Goal: Task Accomplishment & Management: Complete application form

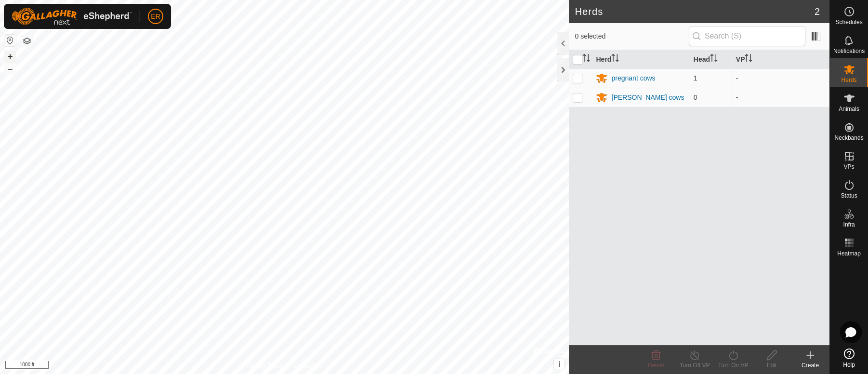
click at [10, 53] on button "+" at bounding box center [10, 57] width 12 height 12
click at [643, 80] on div "pregnant cows" at bounding box center [633, 78] width 44 height 10
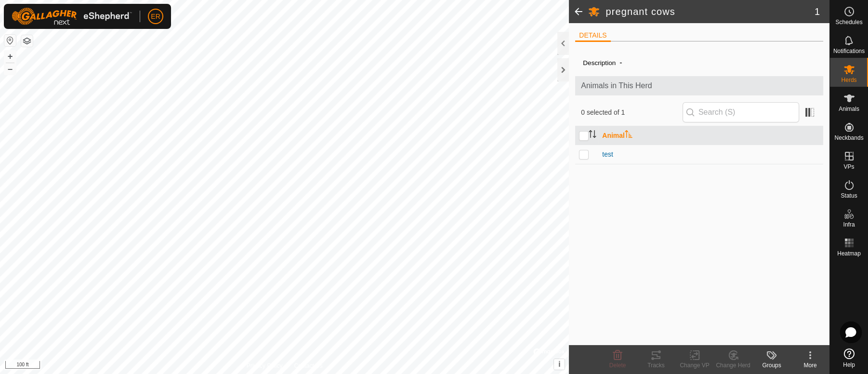
click at [643, 80] on span "Animals in This Herd" at bounding box center [699, 86] width 237 height 12
click at [581, 13] on span at bounding box center [578, 11] width 19 height 23
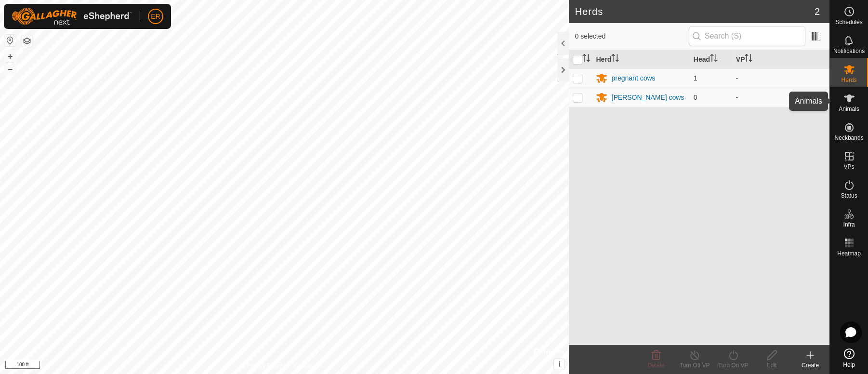
click at [849, 98] on icon at bounding box center [849, 98] width 11 height 8
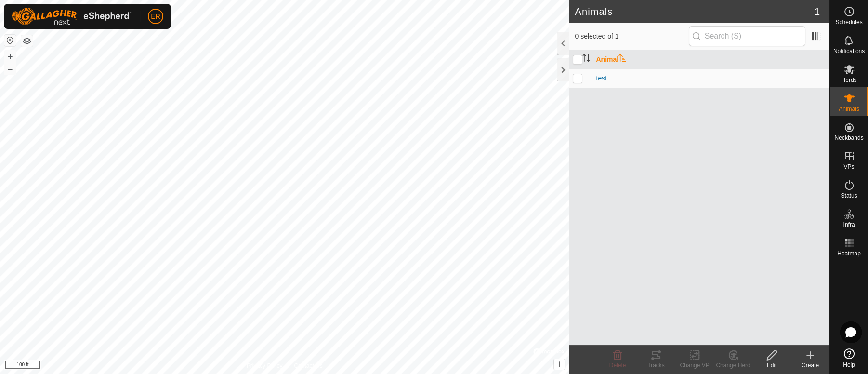
click at [850, 98] on icon at bounding box center [849, 98] width 11 height 8
click at [809, 355] on icon at bounding box center [810, 355] width 7 height 0
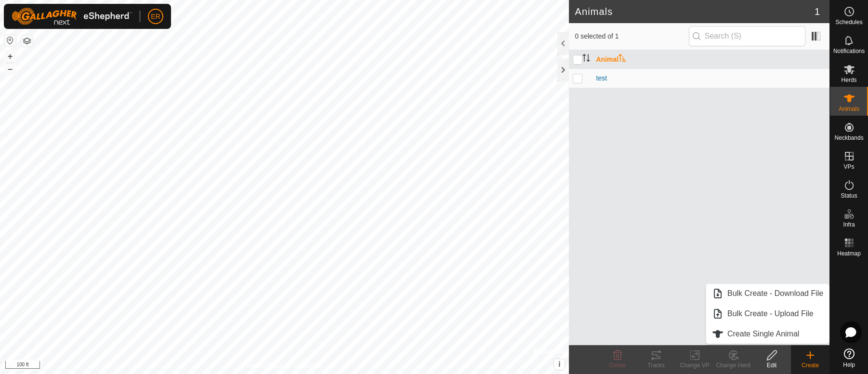
click at [849, 358] on icon at bounding box center [849, 353] width 11 height 11
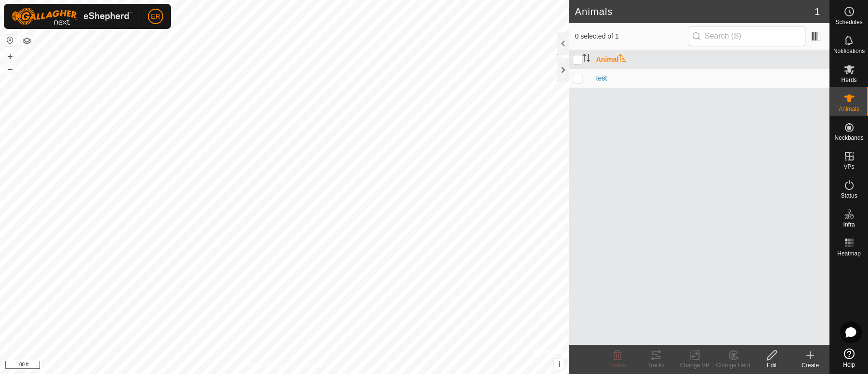
click at [810, 357] on icon at bounding box center [810, 355] width 0 height 7
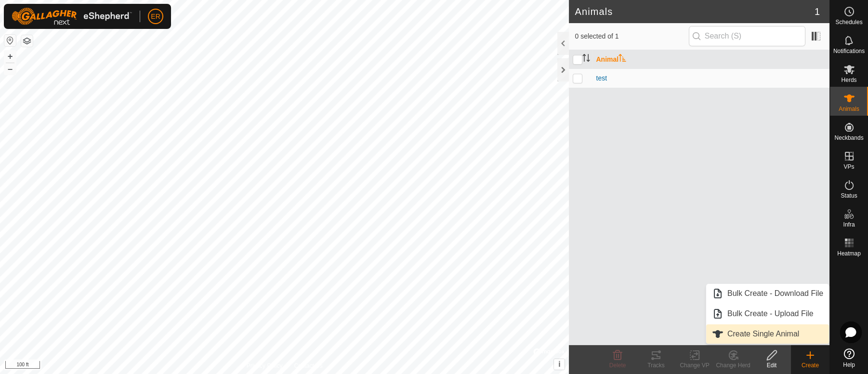
click at [748, 335] on link "Create Single Animal" at bounding box center [767, 333] width 123 height 19
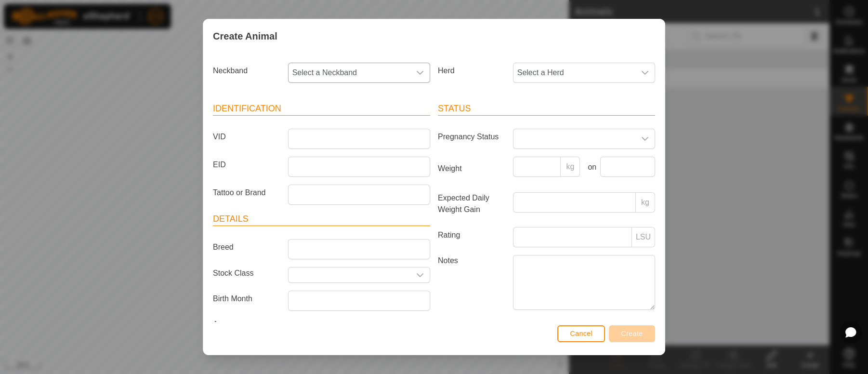
click at [416, 74] on icon "dropdown trigger" at bounding box center [420, 73] width 8 height 8
type input "343"
click at [330, 123] on li "3430449059" at bounding box center [358, 122] width 138 height 19
click at [635, 76] on div "dropdown trigger" at bounding box center [644, 72] width 19 height 19
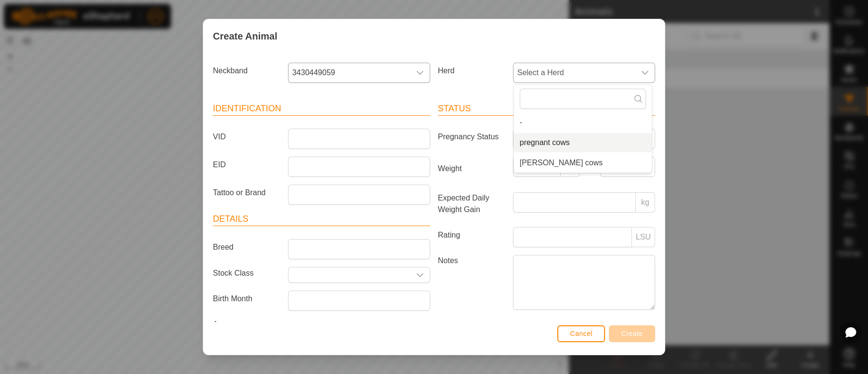
click at [552, 144] on li "pregnant cows" at bounding box center [583, 142] width 138 height 19
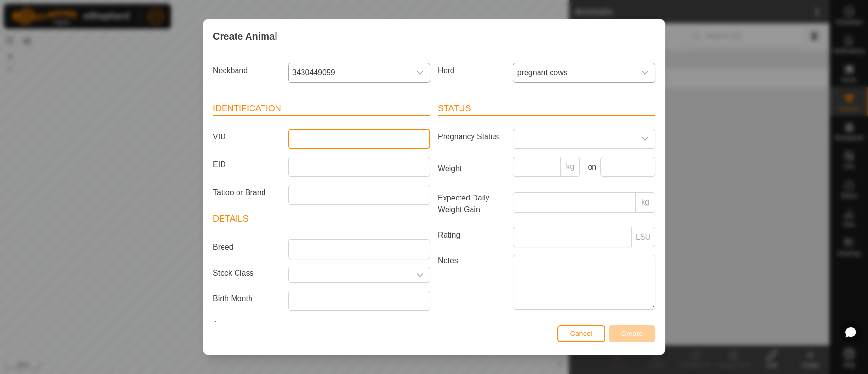
click at [330, 138] on input "VID" at bounding box center [359, 139] width 142 height 20
type input "[PERSON_NAME]"
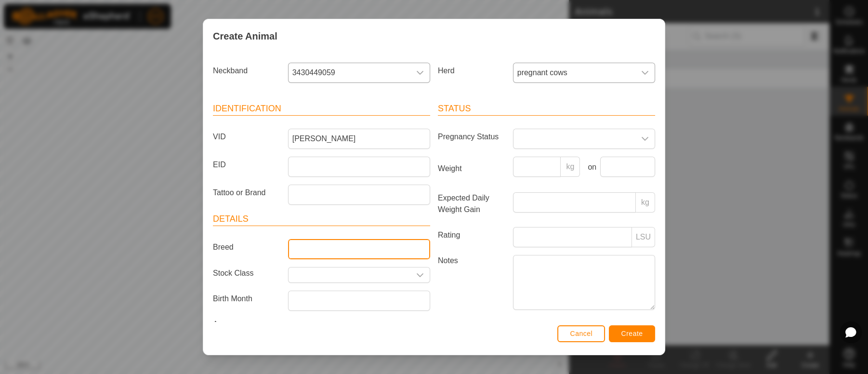
click at [301, 248] on input "Breed" at bounding box center [359, 249] width 142 height 20
click at [307, 250] on input "perbred" at bounding box center [359, 249] width 142 height 20
type input "purebred herford"
click at [642, 138] on icon "dropdown trigger" at bounding box center [645, 139] width 7 height 4
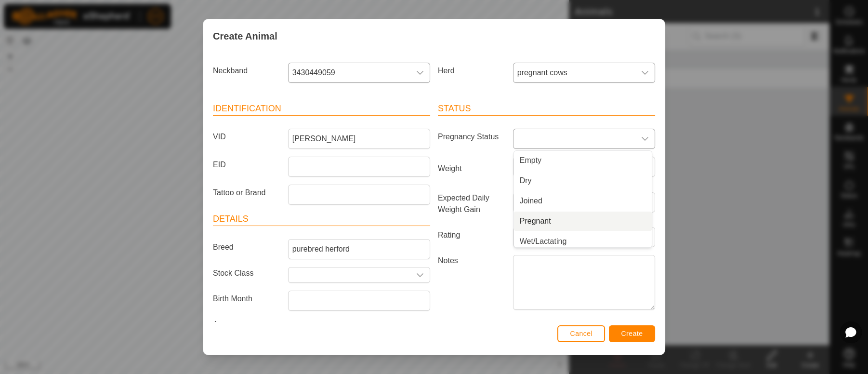
click at [526, 223] on li "Pregnant" at bounding box center [583, 220] width 138 height 19
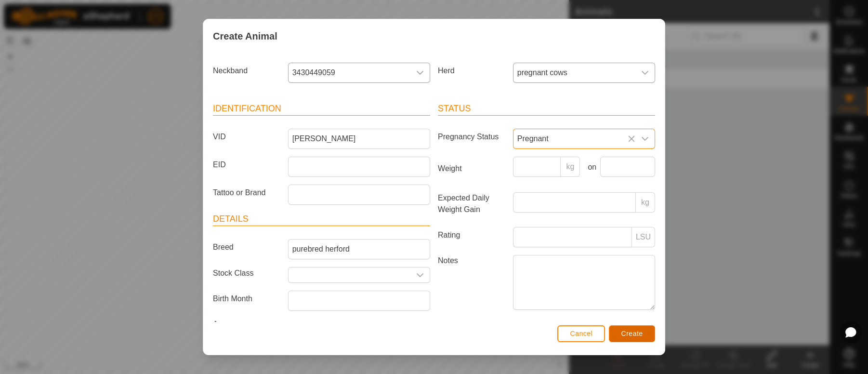
click at [634, 331] on span "Create" at bounding box center [632, 334] width 22 height 8
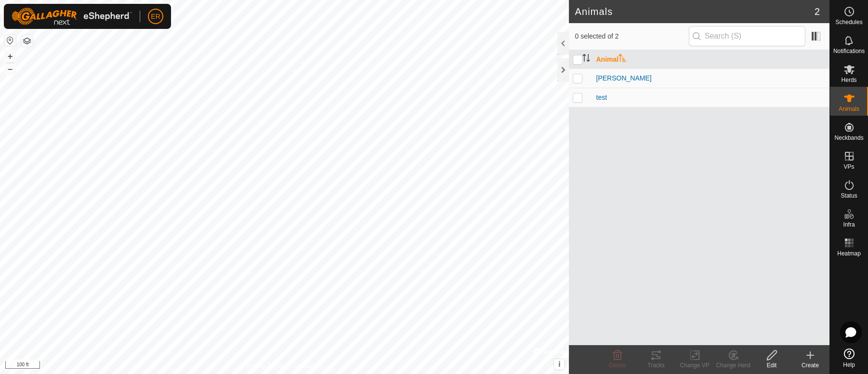
click at [581, 97] on p-checkbox at bounding box center [578, 97] width 10 height 8
checkbox input "true"
click at [606, 98] on span "test" at bounding box center [601, 97] width 11 height 10
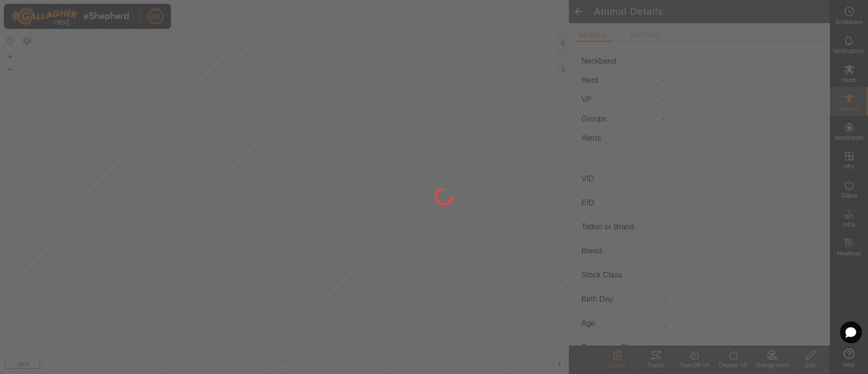
type input "test"
type input "-"
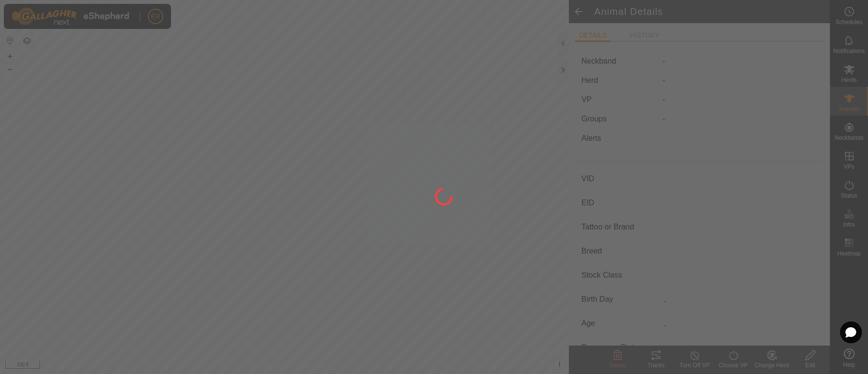
type input "0 kg"
type input "-"
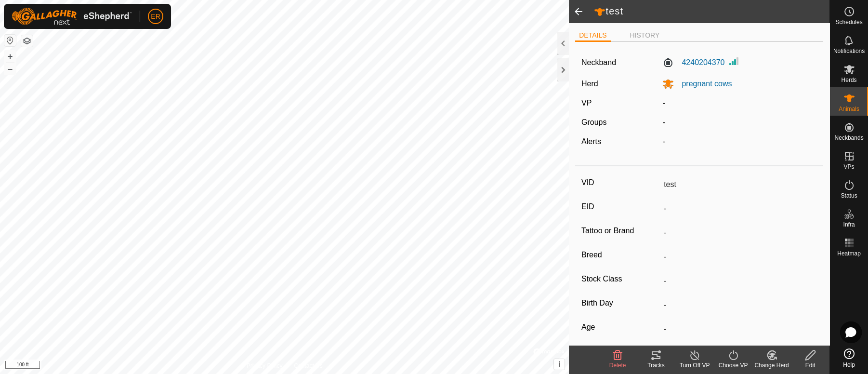
click at [809, 359] on icon at bounding box center [811, 355] width 12 height 12
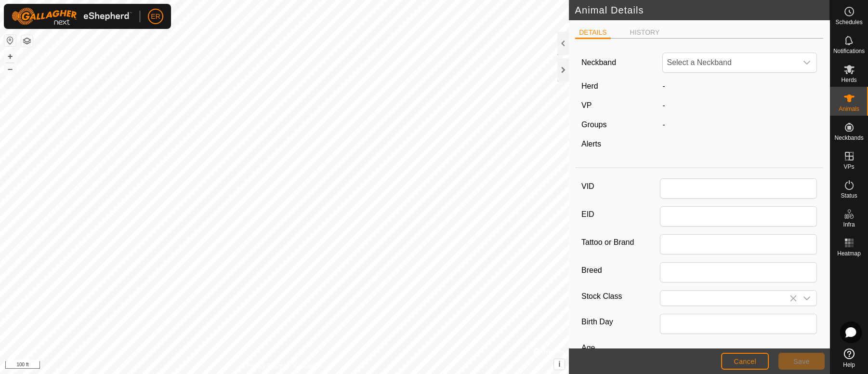
type input "test"
type input "0"
click at [722, 64] on span "4240204370" at bounding box center [730, 62] width 134 height 19
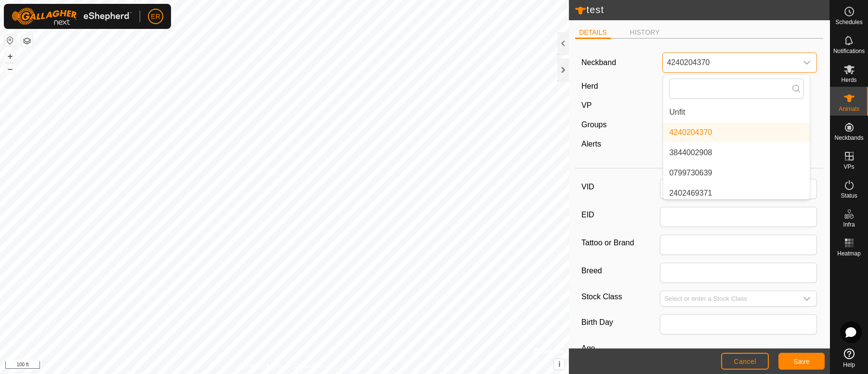
click at [710, 61] on span "4240204370" at bounding box center [730, 62] width 134 height 19
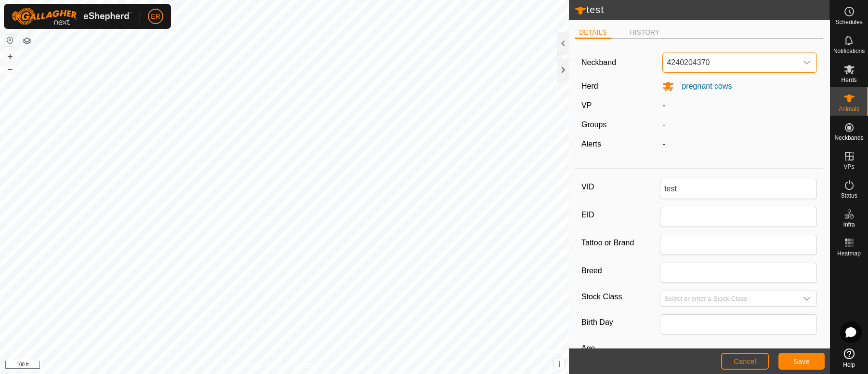
click at [803, 61] on icon "dropdown trigger" at bounding box center [807, 63] width 8 height 8
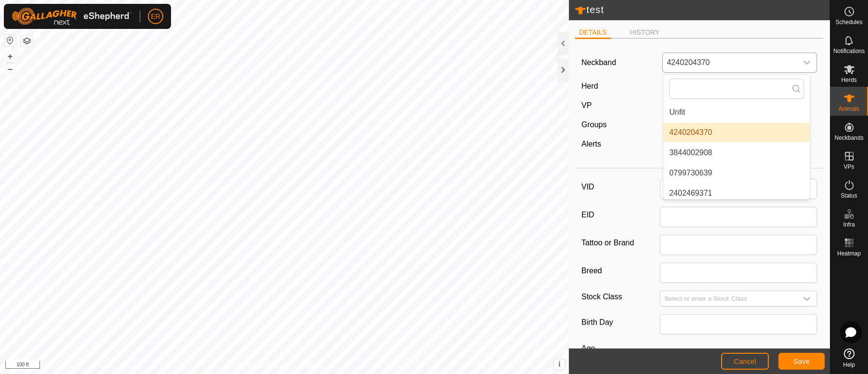
click at [804, 61] on icon "dropdown trigger" at bounding box center [807, 63] width 7 height 4
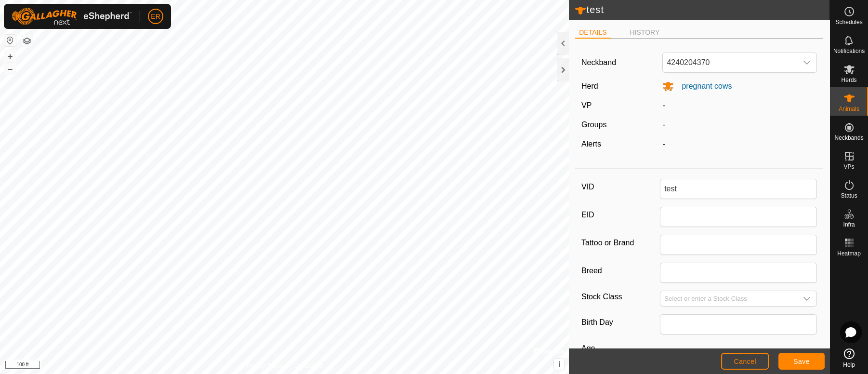
click at [589, 31] on li "DETAILS" at bounding box center [592, 33] width 35 height 12
click at [847, 98] on icon at bounding box center [849, 98] width 11 height 8
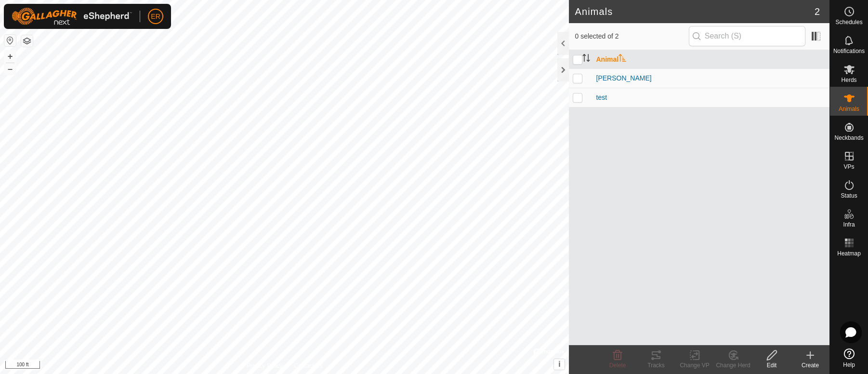
click at [771, 355] on icon at bounding box center [772, 355] width 12 height 12
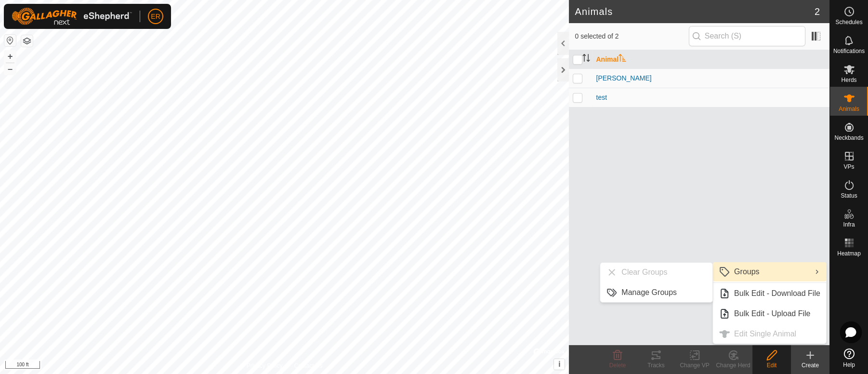
click at [768, 227] on div "Animal [PERSON_NAME] test" at bounding box center [699, 197] width 261 height 295
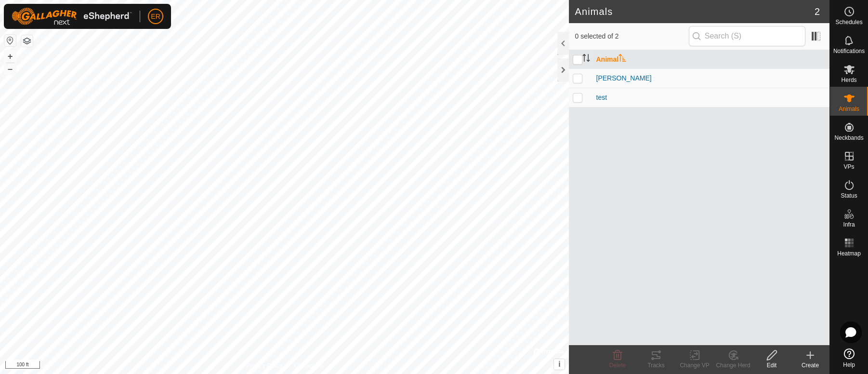
click at [810, 355] on icon at bounding box center [810, 355] width 7 height 0
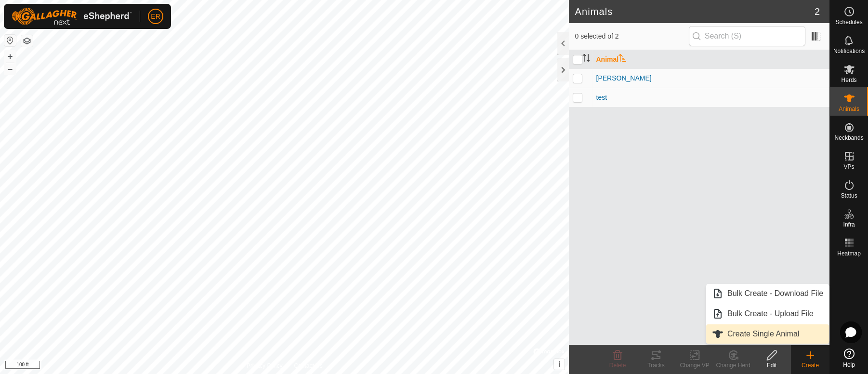
click at [776, 332] on link "Create Single Animal" at bounding box center [767, 333] width 123 height 19
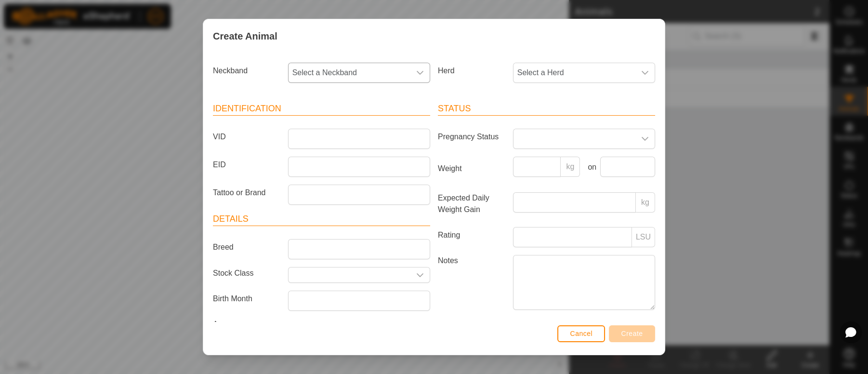
click at [417, 73] on icon "dropdown trigger" at bounding box center [420, 73] width 7 height 4
click at [416, 74] on icon "dropdown trigger" at bounding box center [420, 73] width 8 height 8
type input "000"
click at [416, 74] on icon "dropdown trigger" at bounding box center [420, 73] width 8 height 8
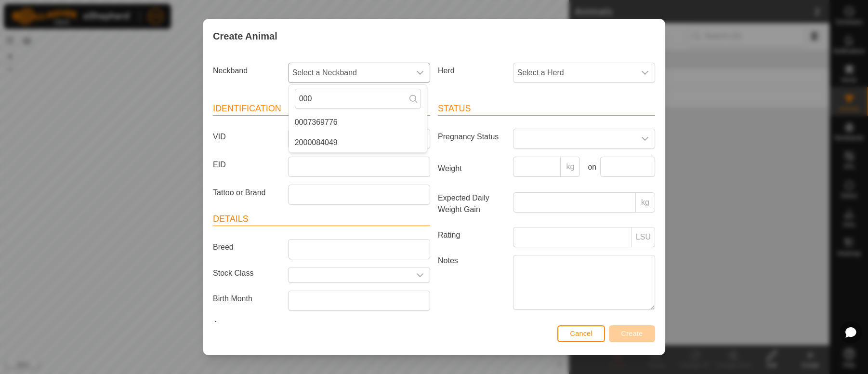
click at [322, 123] on li "0007369776" at bounding box center [358, 122] width 138 height 19
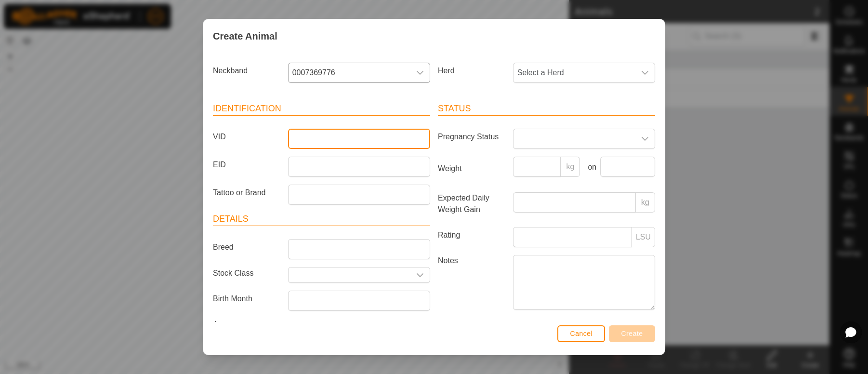
click at [309, 139] on input "VID" at bounding box center [359, 139] width 142 height 20
type input "B51"
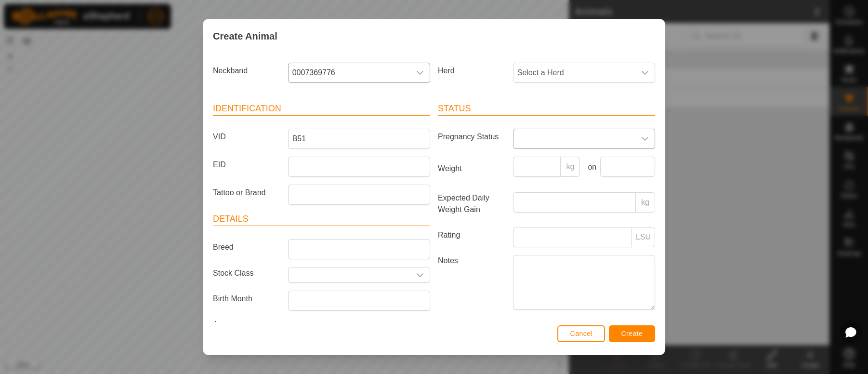
click at [641, 136] on icon "dropdown trigger" at bounding box center [645, 139] width 8 height 8
click at [522, 222] on li "Pregnant" at bounding box center [583, 220] width 138 height 19
click at [634, 334] on span "Create" at bounding box center [632, 334] width 22 height 8
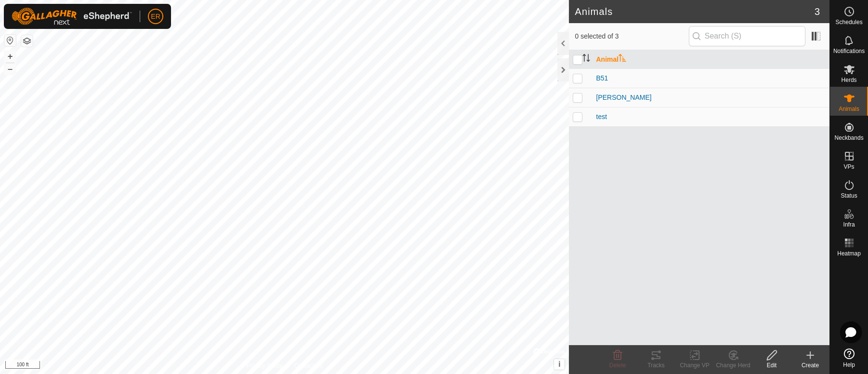
click at [809, 358] on icon at bounding box center [811, 355] width 12 height 12
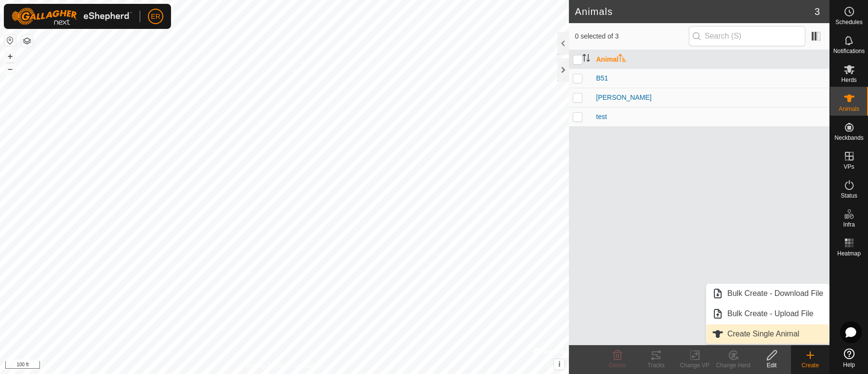
click at [780, 335] on link "Create Single Animal" at bounding box center [767, 333] width 123 height 19
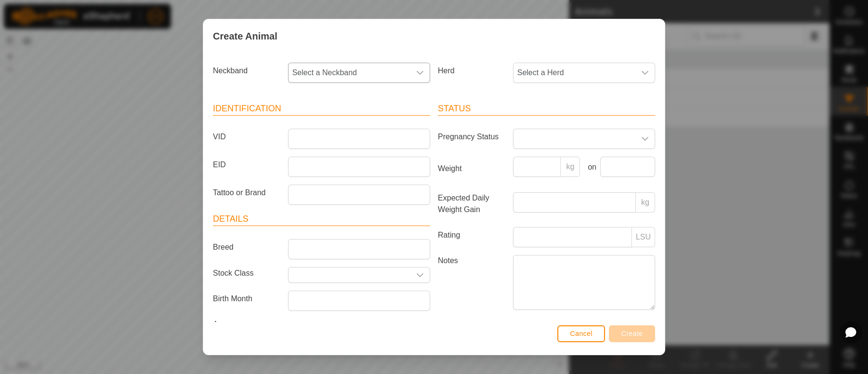
click at [416, 73] on icon "dropdown trigger" at bounding box center [420, 73] width 8 height 8
type input "361"
click at [334, 126] on li "3618789151" at bounding box center [358, 122] width 138 height 19
click at [338, 139] on input "VID" at bounding box center [359, 139] width 142 height 20
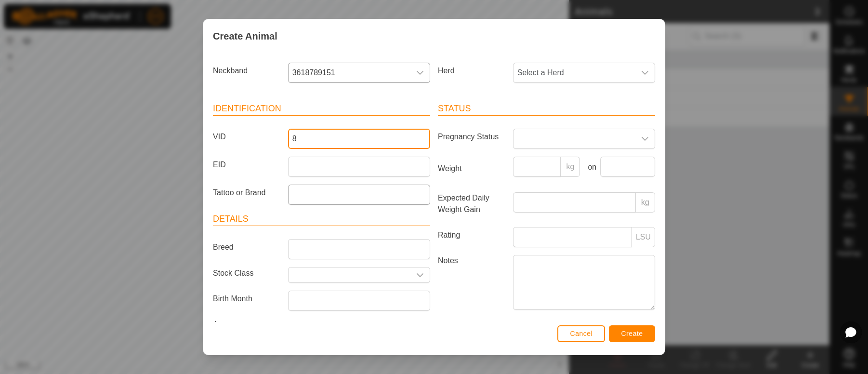
type input "8"
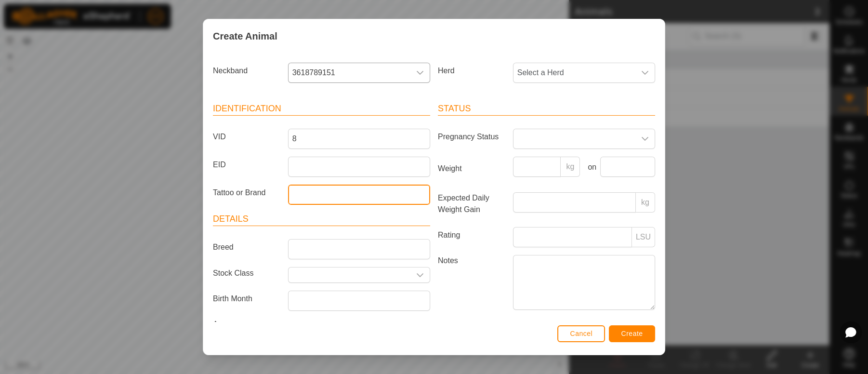
click at [299, 194] on input "Tattoo or Brand" at bounding box center [359, 195] width 142 height 20
type input "crazy eyes"
click at [641, 71] on icon "dropdown trigger" at bounding box center [645, 73] width 8 height 8
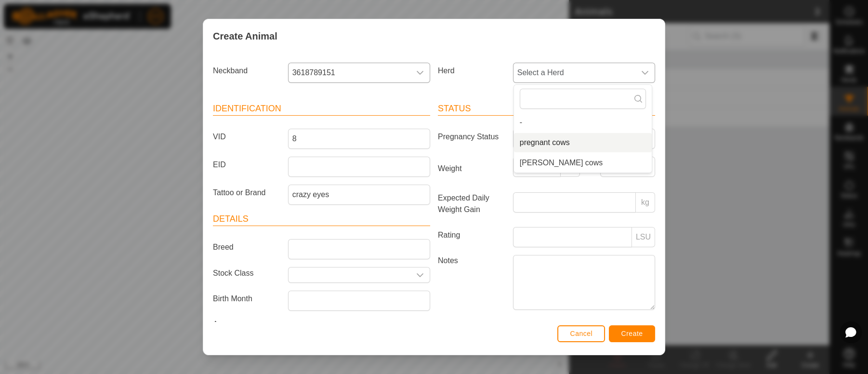
click at [519, 145] on li "pregnant cows" at bounding box center [583, 142] width 138 height 19
click at [641, 137] on icon "dropdown trigger" at bounding box center [645, 139] width 8 height 8
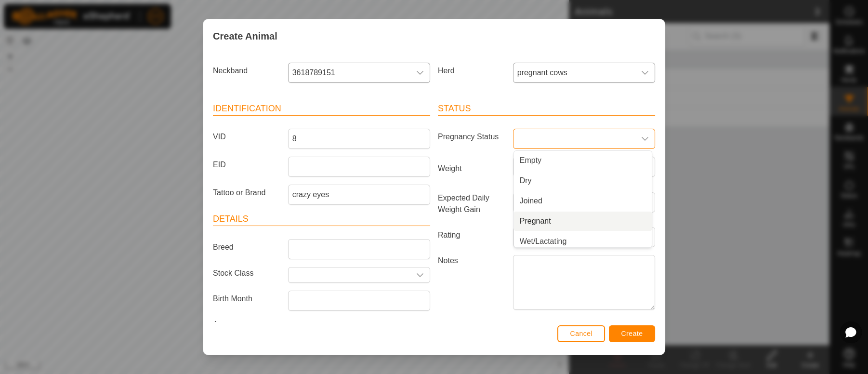
click at [532, 223] on li "Pregnant" at bounding box center [583, 220] width 138 height 19
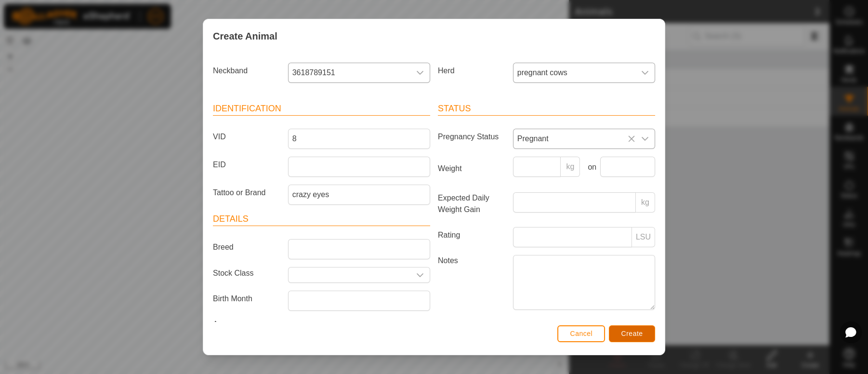
click at [633, 328] on button "Create" at bounding box center [632, 333] width 46 height 17
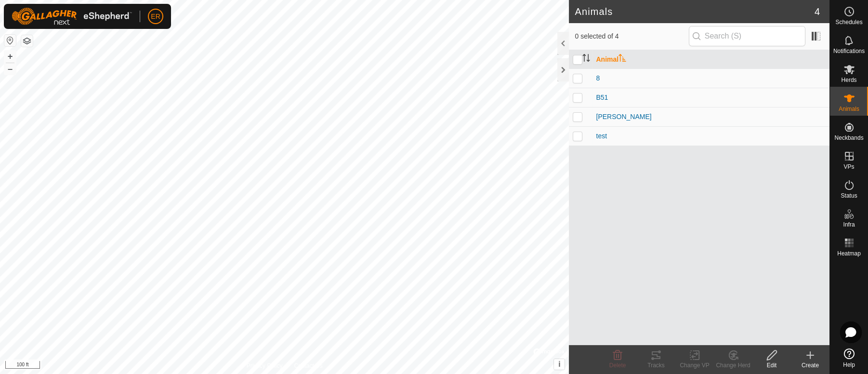
click at [581, 99] on p-checkbox at bounding box center [578, 97] width 10 height 8
checkbox input "true"
click at [733, 357] on icon at bounding box center [733, 355] width 7 height 5
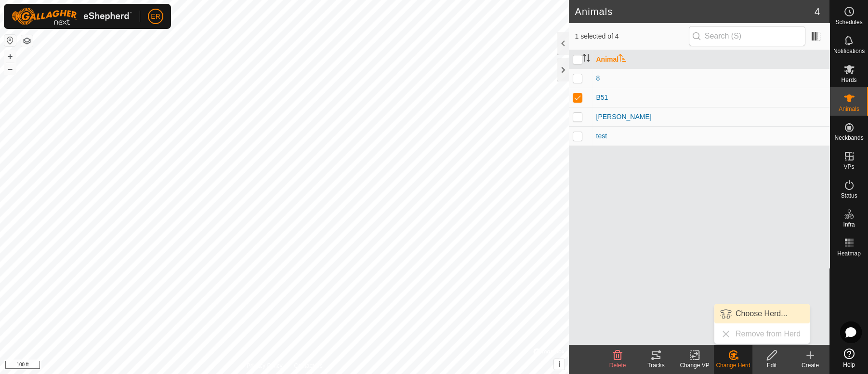
click at [644, 298] on div "Animal 8 B51 [PERSON_NAME] test" at bounding box center [699, 197] width 261 height 295
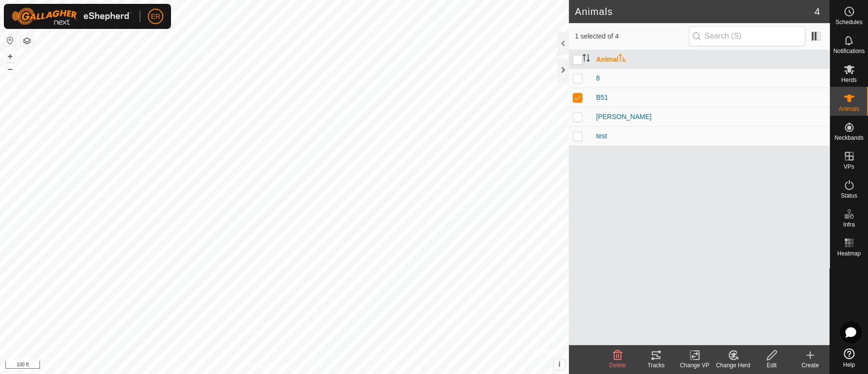
click at [770, 355] on icon at bounding box center [772, 355] width 12 height 12
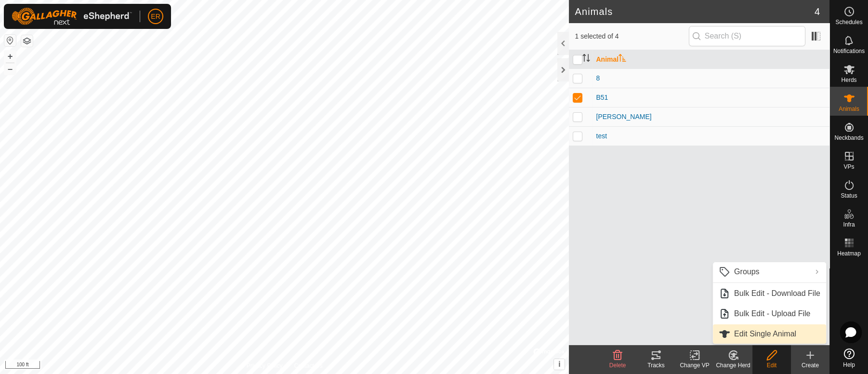
click at [757, 335] on link "Edit Single Animal" at bounding box center [769, 333] width 113 height 19
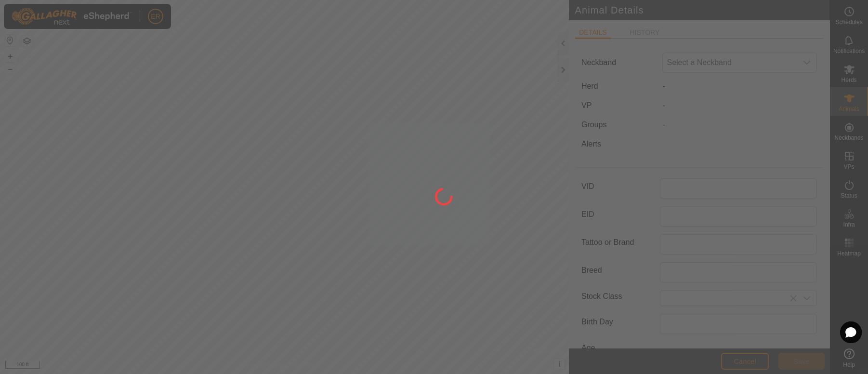
type input "B51"
type input "0"
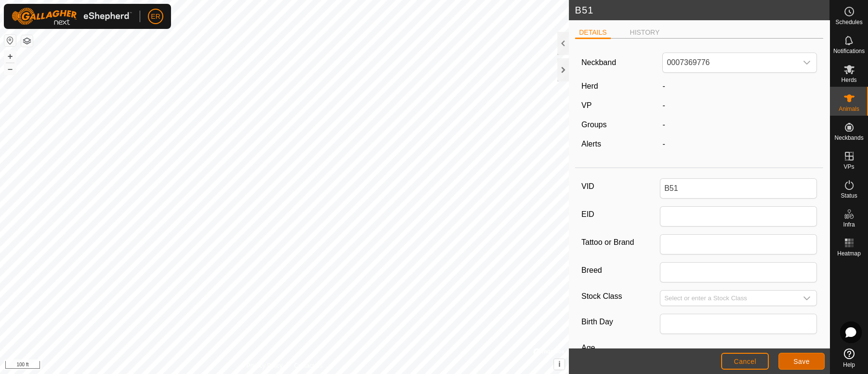
click at [799, 362] on span "Save" at bounding box center [801, 361] width 16 height 8
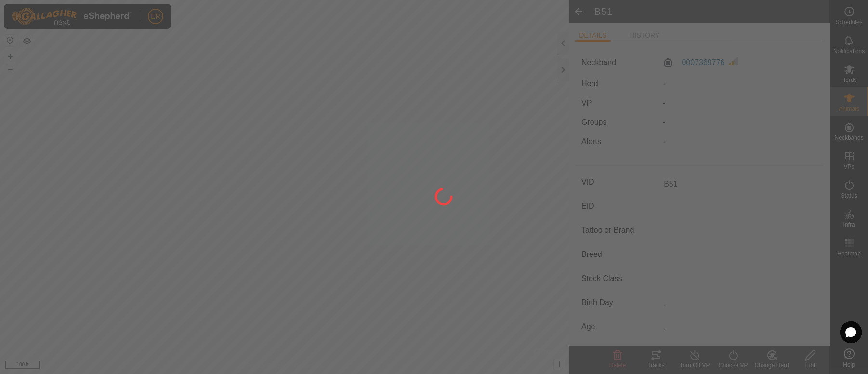
type input "-"
type input "0 kg"
type input "-"
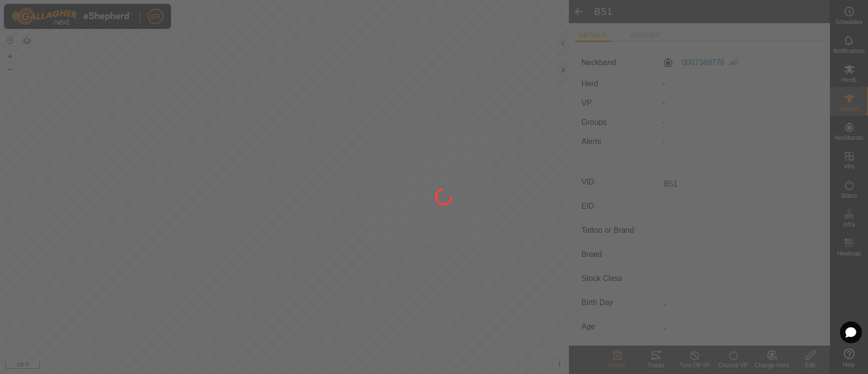
type input "-"
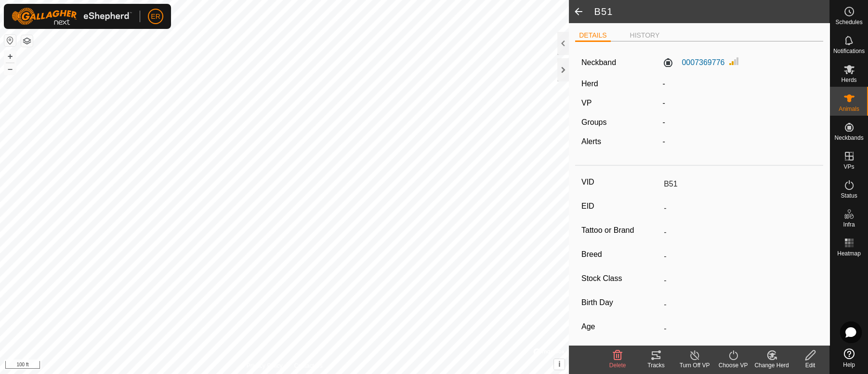
click at [576, 10] on span at bounding box center [578, 11] width 19 height 23
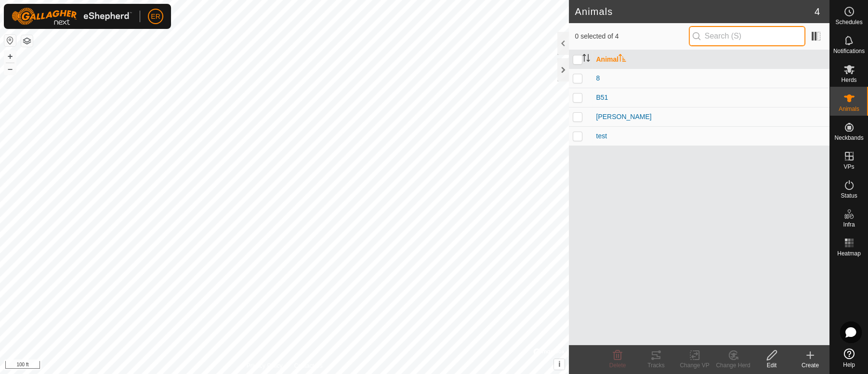
click at [714, 38] on input "text" at bounding box center [747, 36] width 117 height 20
click at [806, 351] on icon at bounding box center [811, 355] width 12 height 12
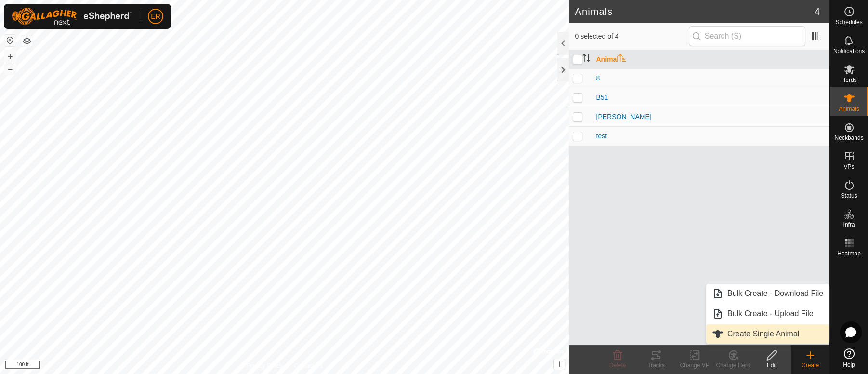
click at [740, 335] on link "Create Single Animal" at bounding box center [767, 333] width 123 height 19
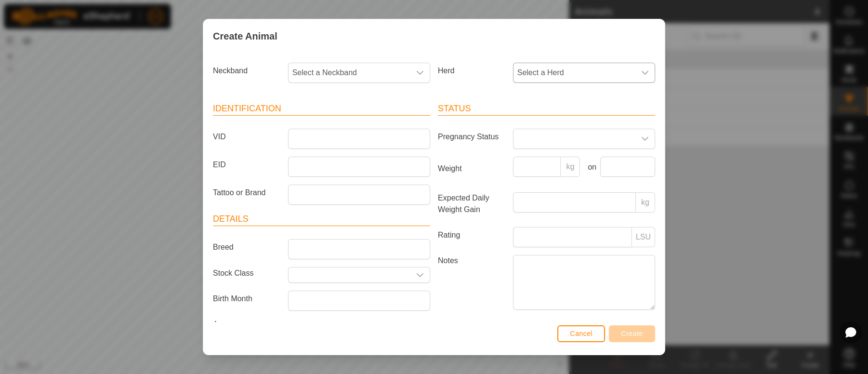
click at [641, 75] on icon "dropdown trigger" at bounding box center [645, 73] width 8 height 8
click at [530, 143] on li "pregnant cows" at bounding box center [583, 142] width 138 height 19
click at [642, 138] on icon "dropdown trigger" at bounding box center [645, 139] width 7 height 4
click at [525, 224] on li "Pregnant" at bounding box center [583, 220] width 138 height 19
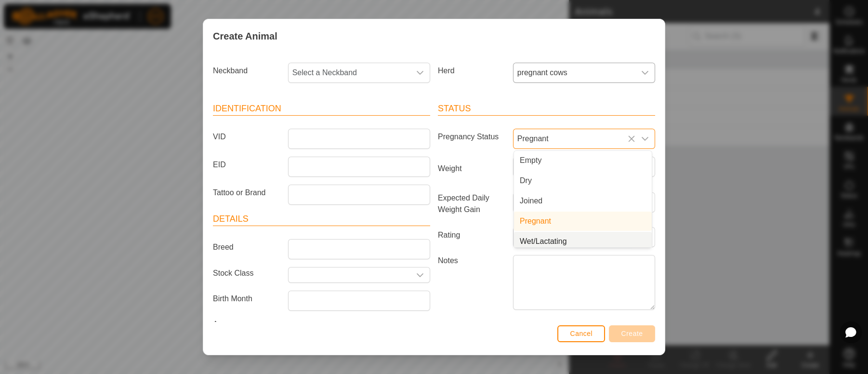
scroll to position [3, 0]
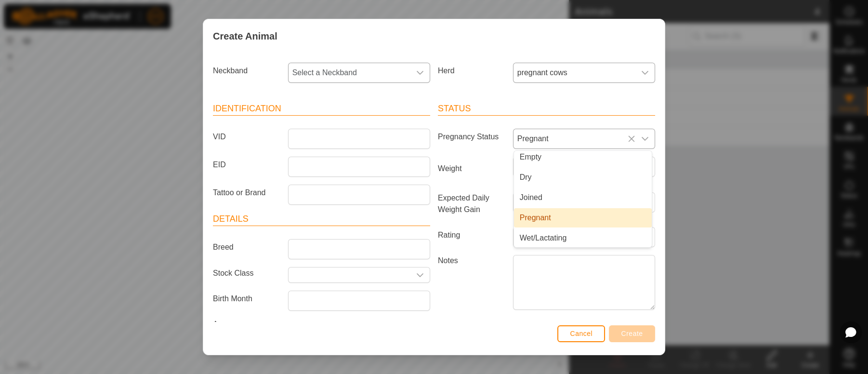
click at [416, 69] on icon "dropdown trigger" at bounding box center [420, 73] width 8 height 8
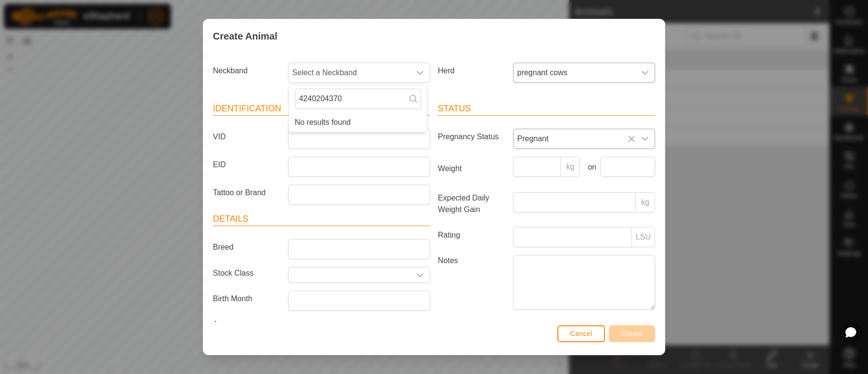
type input "4240204370"
click at [588, 333] on span "Cancel" at bounding box center [581, 334] width 23 height 8
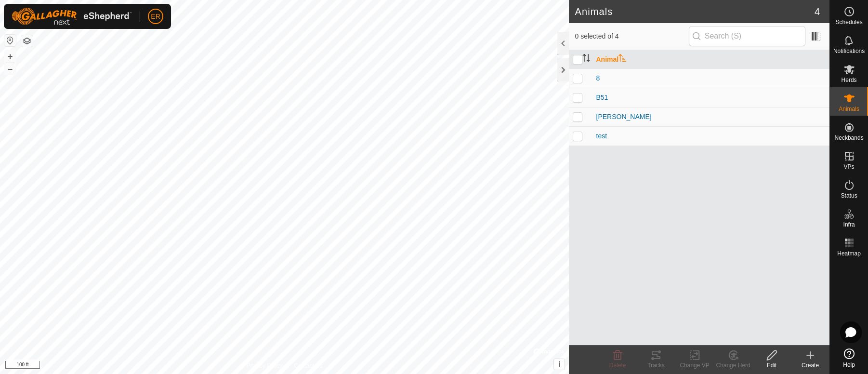
click at [588, 333] on div "Animal 8 B51 [PERSON_NAME] test" at bounding box center [699, 197] width 261 height 295
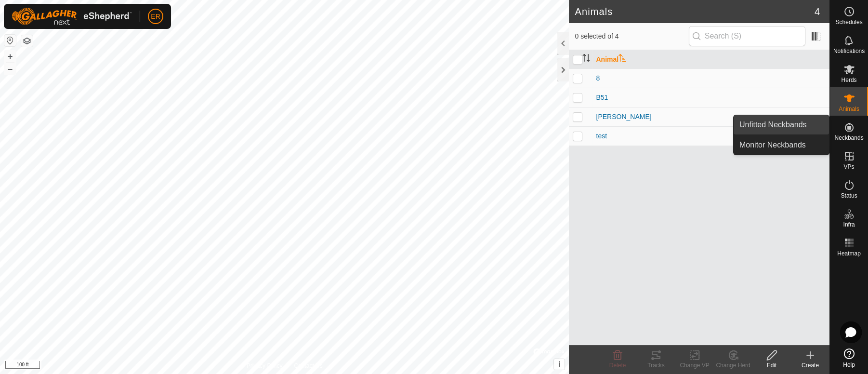
click at [804, 125] on link "Unfitted Neckbands" at bounding box center [781, 124] width 95 height 19
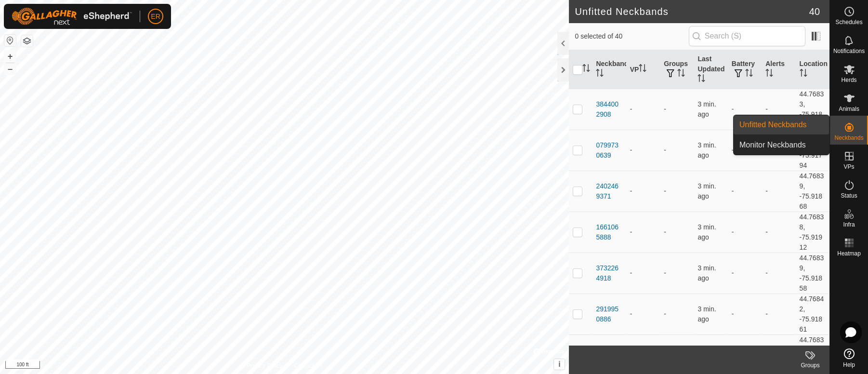
click at [804, 125] on link "Unfitted Neckbands" at bounding box center [781, 124] width 95 height 19
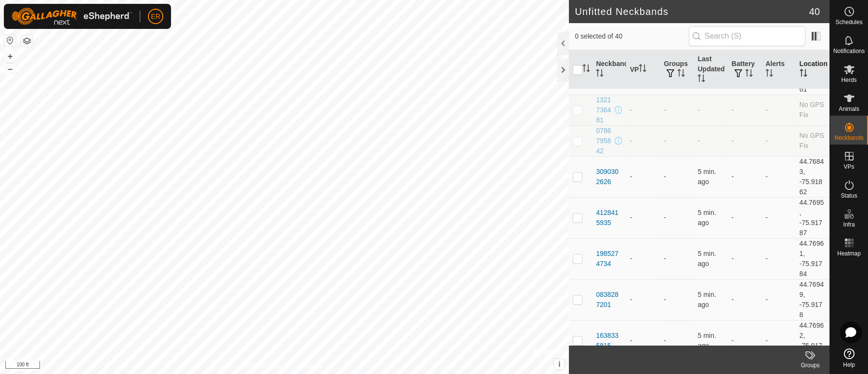
scroll to position [1110, 0]
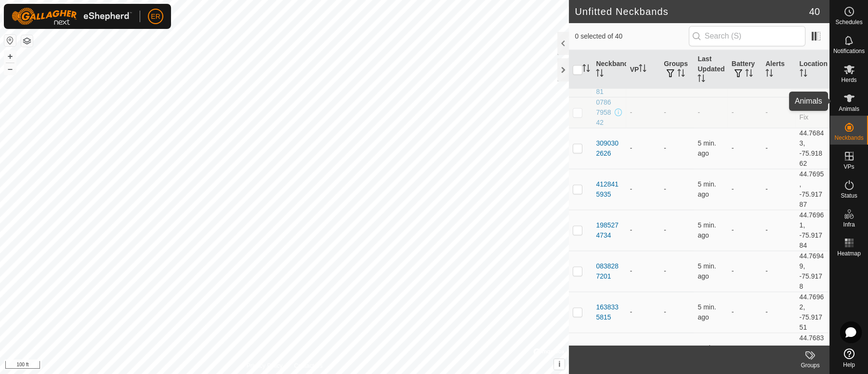
click at [848, 97] on icon at bounding box center [849, 98] width 11 height 8
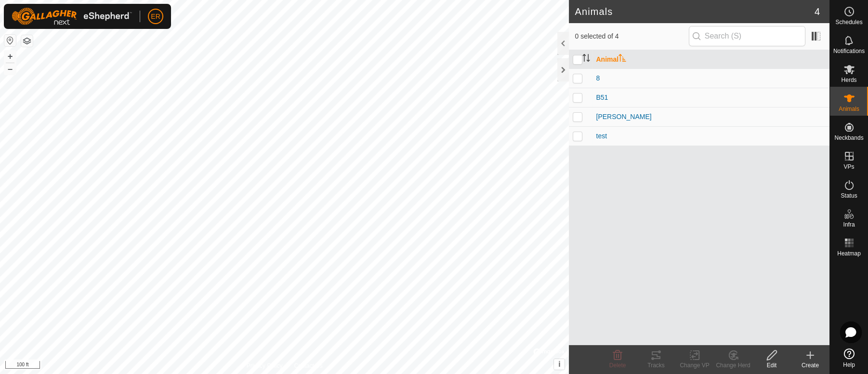
click at [812, 353] on icon at bounding box center [811, 355] width 12 height 12
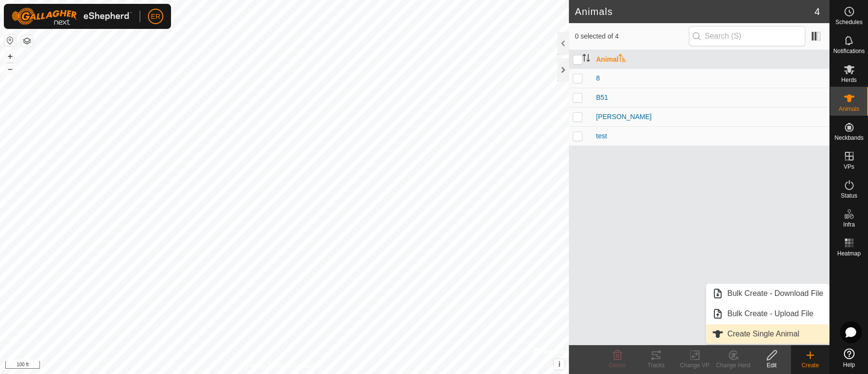
click at [762, 332] on link "Create Single Animal" at bounding box center [767, 333] width 123 height 19
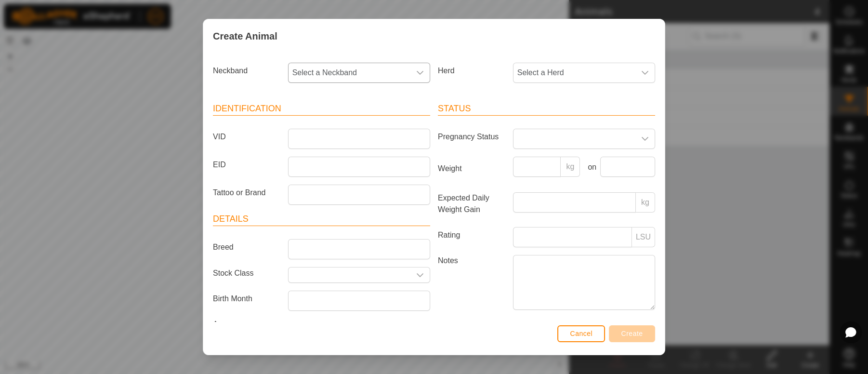
click at [416, 75] on icon "dropdown trigger" at bounding box center [420, 73] width 8 height 8
type input "083"
click at [328, 125] on li "0838287201" at bounding box center [358, 122] width 138 height 19
click at [641, 72] on icon "dropdown trigger" at bounding box center [645, 73] width 8 height 8
click at [550, 142] on li "pregnant cows" at bounding box center [583, 142] width 138 height 19
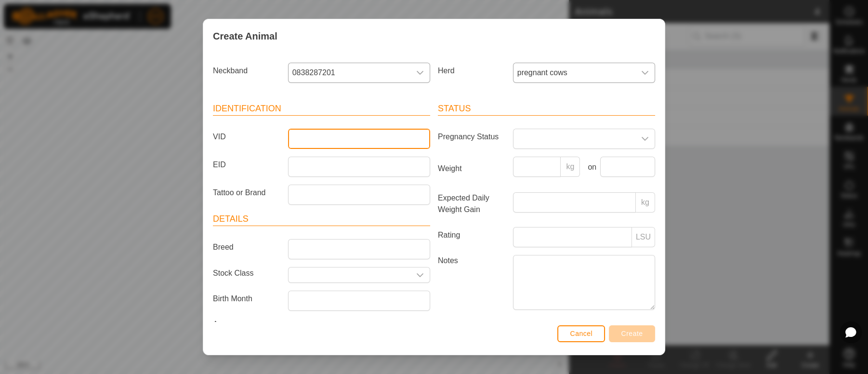
click at [339, 140] on input "VID" at bounding box center [359, 139] width 142 height 20
type input "bull"
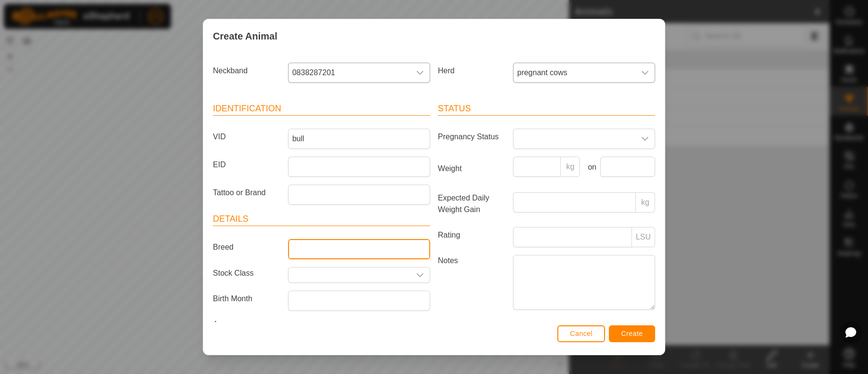
click at [302, 249] on input "Breed" at bounding box center [359, 249] width 142 height 20
click at [340, 249] on input "purebred herford bull" at bounding box center [359, 249] width 142 height 20
type input "purebred Herford bull"
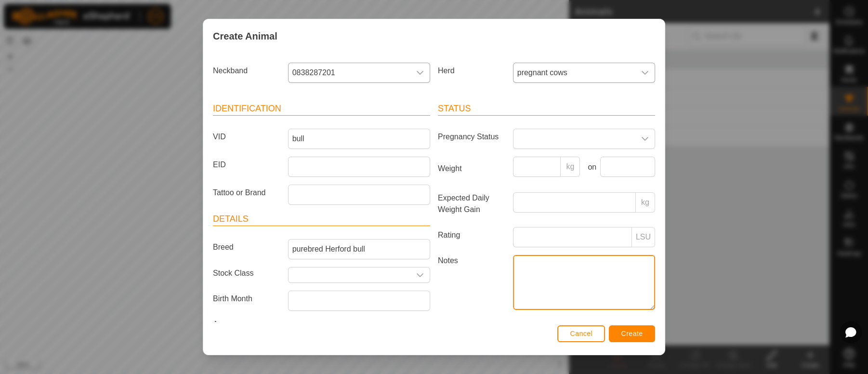
click at [528, 273] on textarea "Notes" at bounding box center [584, 282] width 142 height 55
type textarea "[PERSON_NAME]'s animal"
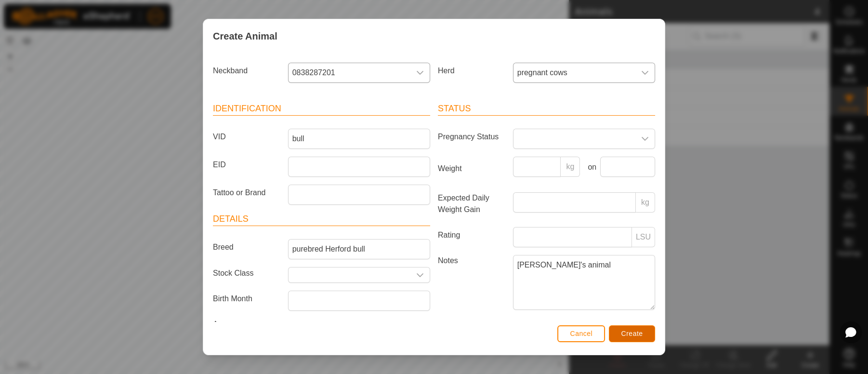
click at [637, 335] on span "Create" at bounding box center [632, 334] width 22 height 8
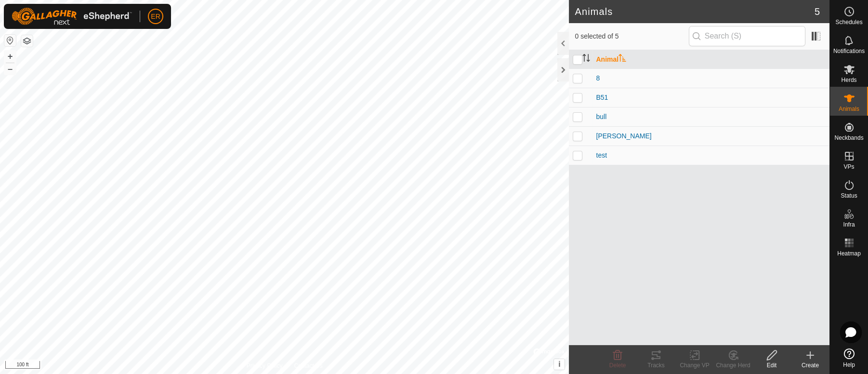
click at [811, 352] on icon at bounding box center [811, 355] width 12 height 12
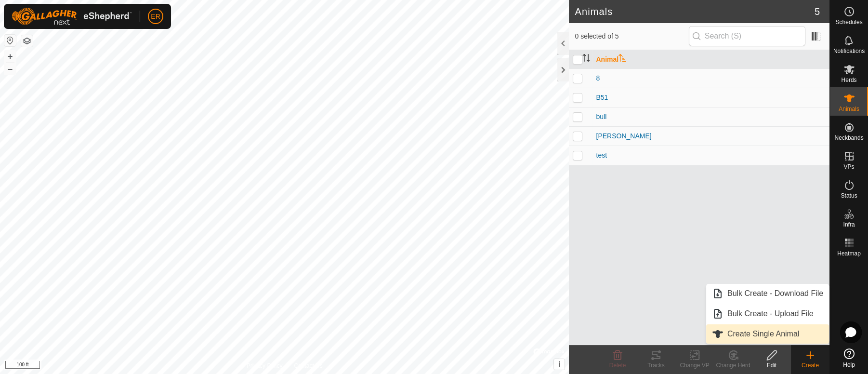
click at [779, 334] on link "Create Single Animal" at bounding box center [767, 333] width 123 height 19
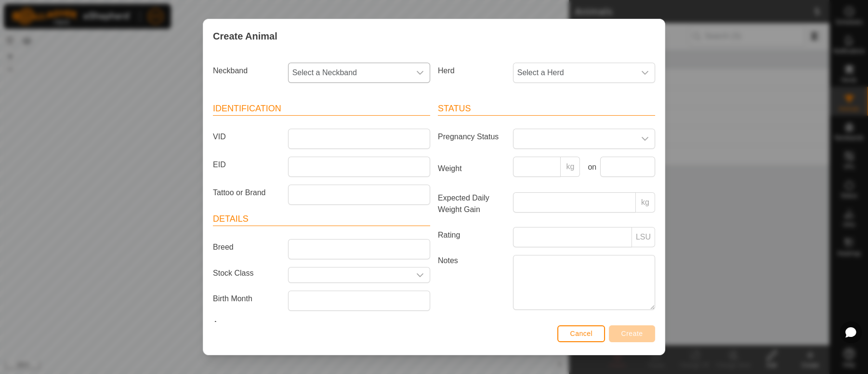
click at [416, 72] on icon "dropdown trigger" at bounding box center [420, 73] width 8 height 8
click at [642, 73] on icon "dropdown trigger" at bounding box center [645, 73] width 7 height 4
click at [520, 143] on li "pregnant cows" at bounding box center [583, 142] width 138 height 19
click at [417, 72] on icon "dropdown trigger" at bounding box center [420, 73] width 7 height 4
type input "079"
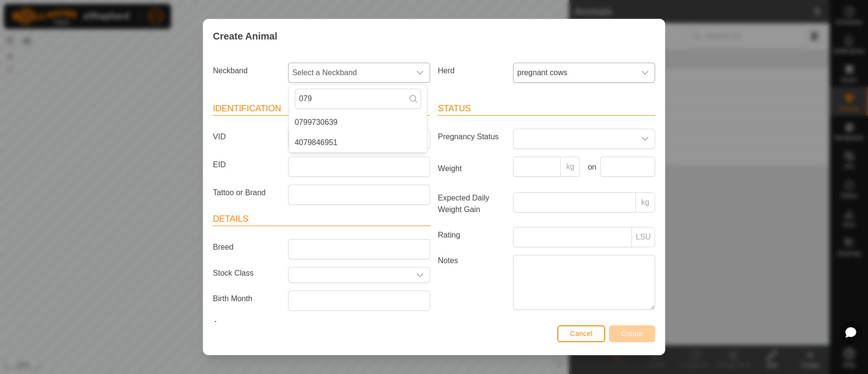
click at [332, 121] on li "0799730639" at bounding box center [358, 122] width 138 height 19
click at [332, 121] on article "Identification VID EID Tattoo or Brand" at bounding box center [321, 153] width 217 height 103
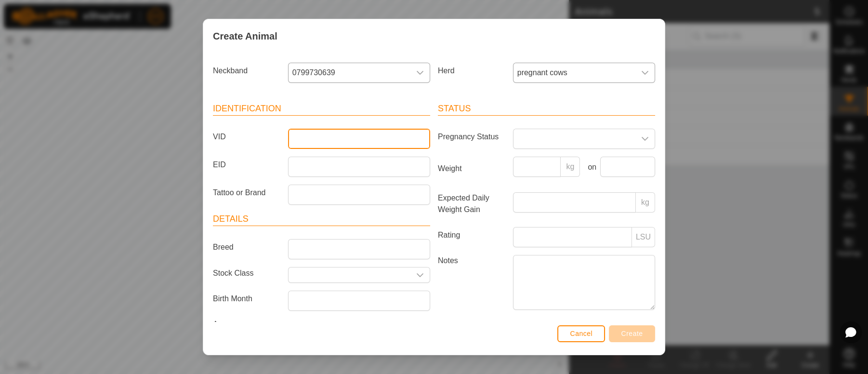
click at [325, 143] on input "VID" at bounding box center [359, 139] width 142 height 20
type input "B53"
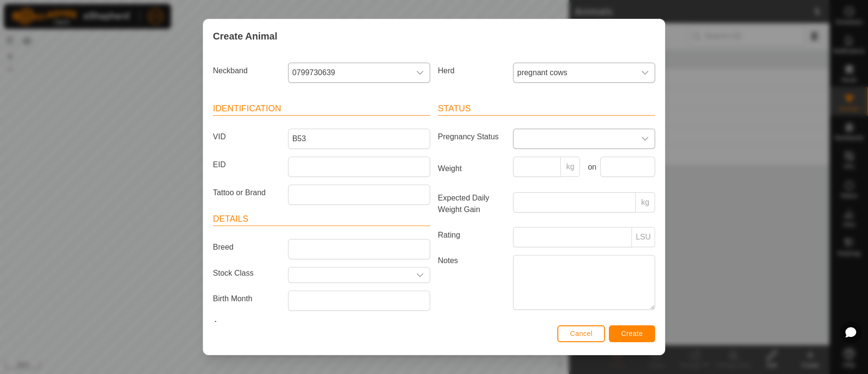
click at [636, 133] on div "dropdown trigger" at bounding box center [644, 138] width 19 height 19
click at [531, 224] on li "Pregnant" at bounding box center [583, 220] width 138 height 19
click at [632, 335] on span "Create" at bounding box center [632, 334] width 22 height 8
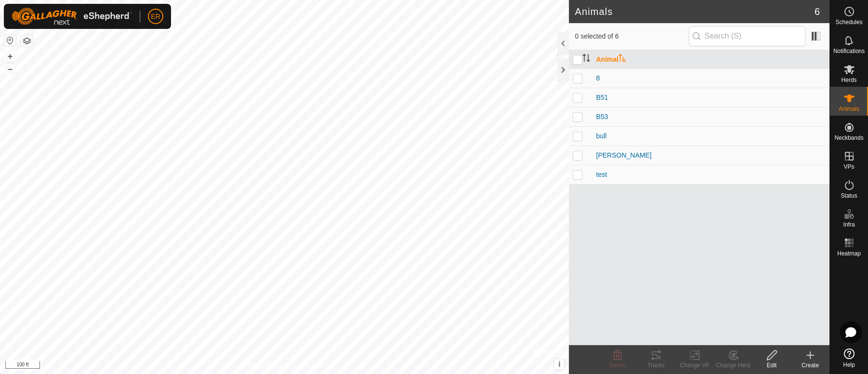
click at [814, 356] on icon at bounding box center [811, 355] width 12 height 12
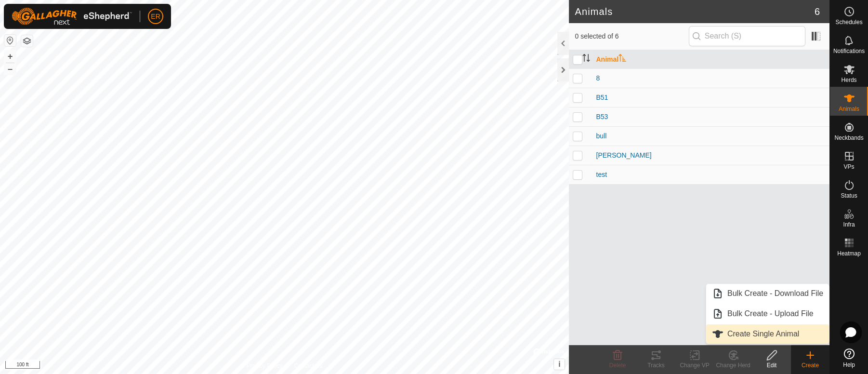
click at [775, 335] on link "Create Single Animal" at bounding box center [767, 333] width 123 height 19
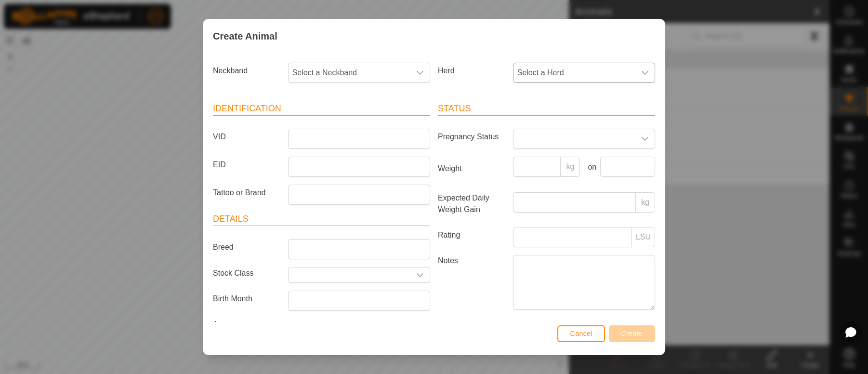
click at [641, 75] on icon "dropdown trigger" at bounding box center [645, 73] width 8 height 8
click at [556, 141] on li "pregnant cows" at bounding box center [583, 142] width 138 height 19
click at [417, 72] on icon "dropdown trigger" at bounding box center [420, 73] width 7 height 4
type input "412"
click at [325, 122] on li "4128415935" at bounding box center [358, 122] width 138 height 19
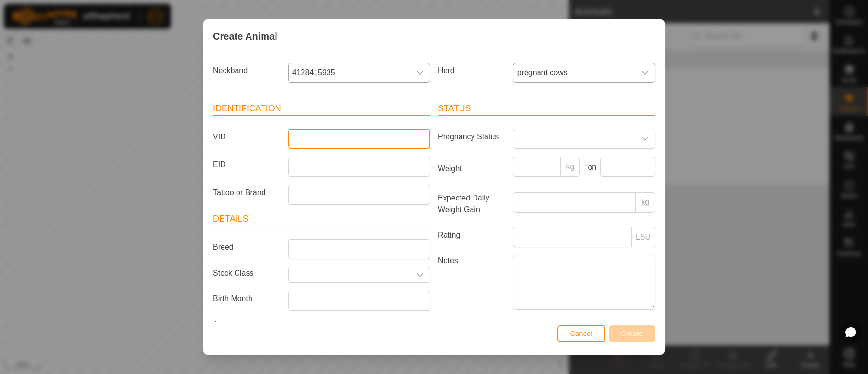
click at [315, 142] on input "VID" at bounding box center [359, 139] width 142 height 20
type input "36"
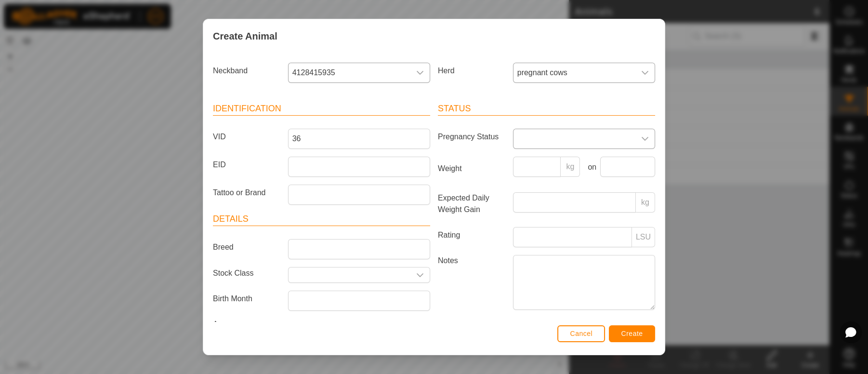
click at [635, 140] on div "dropdown trigger" at bounding box center [644, 138] width 19 height 19
click at [528, 221] on li "Pregnant" at bounding box center [583, 220] width 138 height 19
click at [641, 335] on span "Create" at bounding box center [632, 334] width 22 height 8
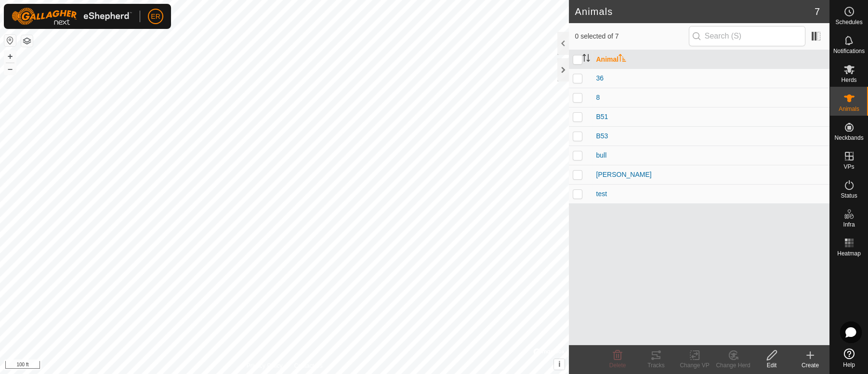
click at [809, 360] on icon at bounding box center [811, 355] width 12 height 12
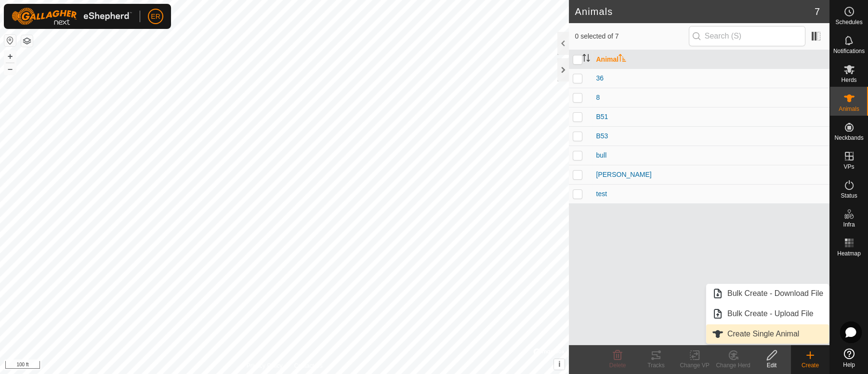
click at [768, 337] on link "Create Single Animal" at bounding box center [767, 333] width 123 height 19
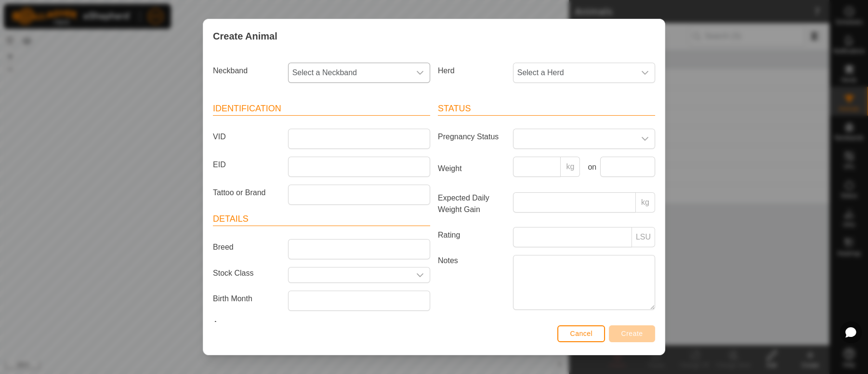
click at [416, 74] on icon "dropdown trigger" at bounding box center [420, 73] width 8 height 8
type input "198"
click at [325, 148] on li "1985274734" at bounding box center [358, 142] width 138 height 19
click at [641, 74] on icon "dropdown trigger" at bounding box center [645, 73] width 8 height 8
click at [537, 148] on li "pregnant cows" at bounding box center [583, 142] width 138 height 19
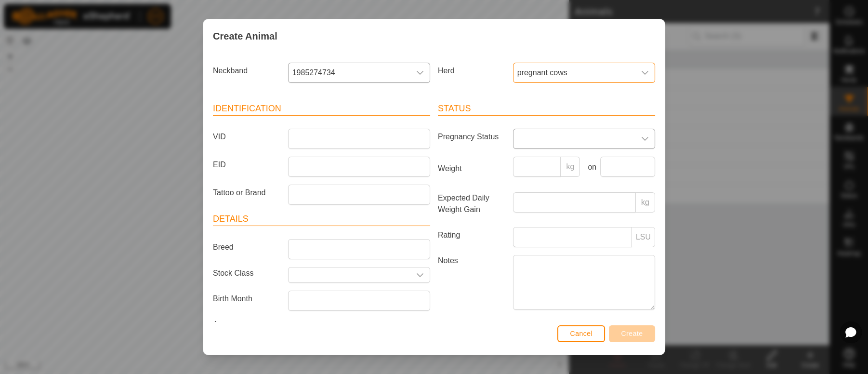
click at [641, 140] on icon "dropdown trigger" at bounding box center [645, 139] width 8 height 8
click at [530, 220] on li "Pregnant" at bounding box center [583, 220] width 138 height 19
click at [306, 137] on input "VID" at bounding box center [359, 139] width 142 height 20
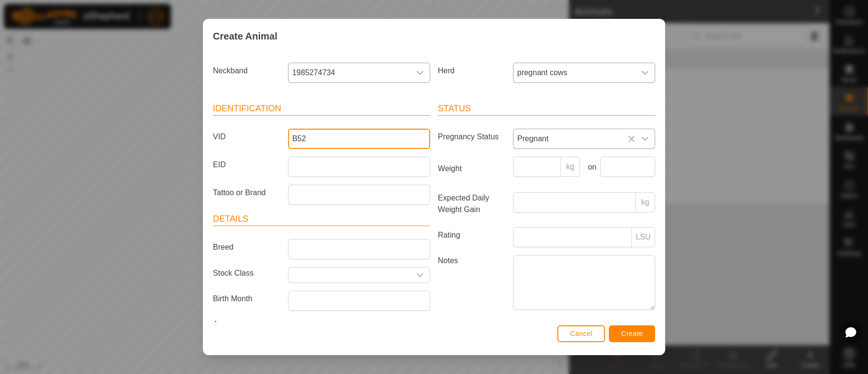
type input "B52"
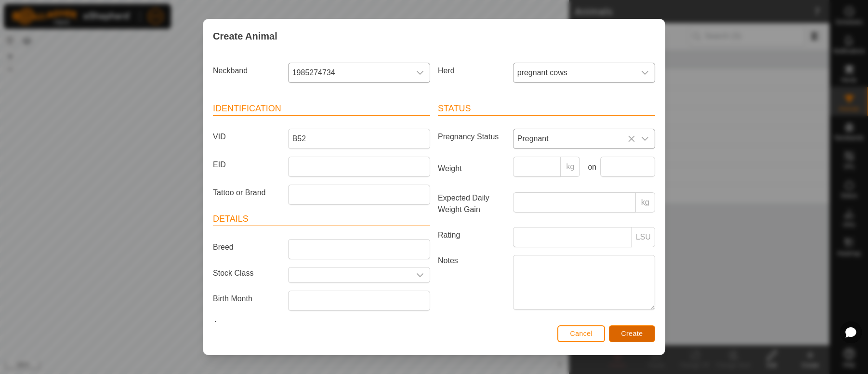
click at [638, 332] on span "Create" at bounding box center [632, 334] width 22 height 8
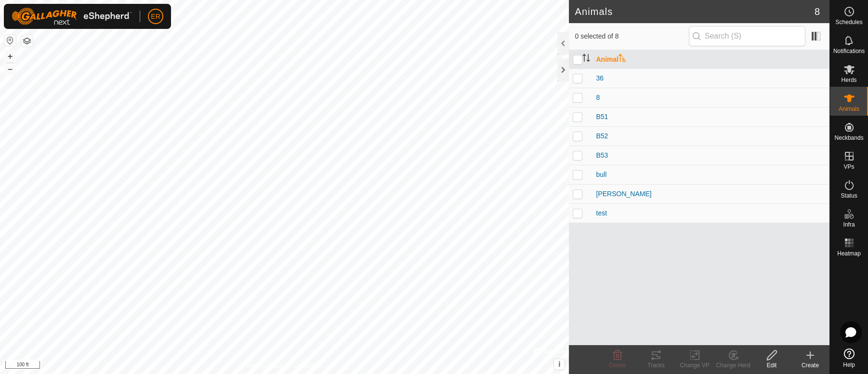
click at [811, 352] on icon at bounding box center [811, 355] width 12 height 12
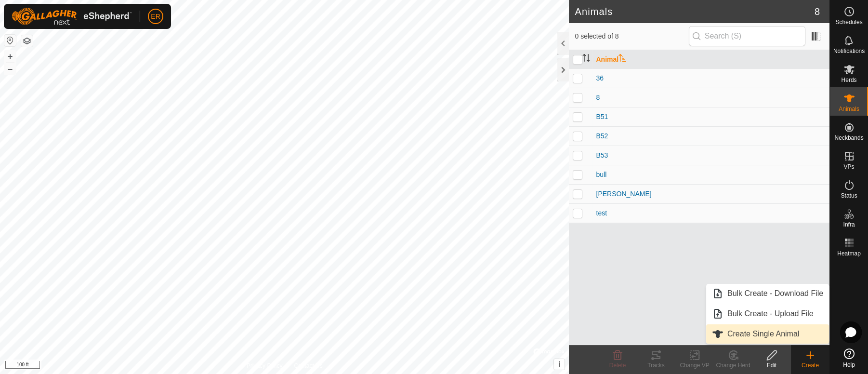
click at [780, 334] on link "Create Single Animal" at bounding box center [767, 333] width 123 height 19
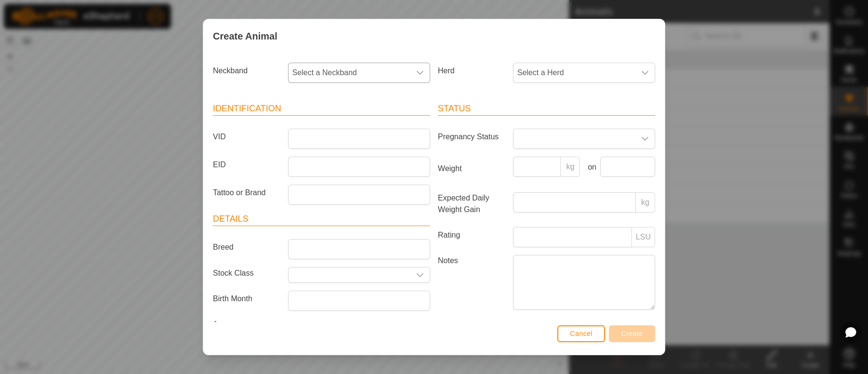
click at [416, 74] on icon "dropdown trigger" at bounding box center [420, 73] width 8 height 8
type input "163"
click at [320, 119] on li "1638335815" at bounding box center [358, 122] width 138 height 19
click at [307, 138] on input "VID" at bounding box center [359, 139] width 142 height 20
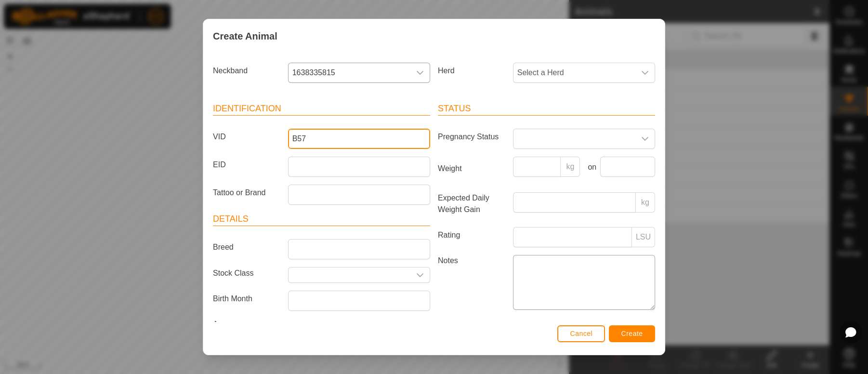
type input "B57"
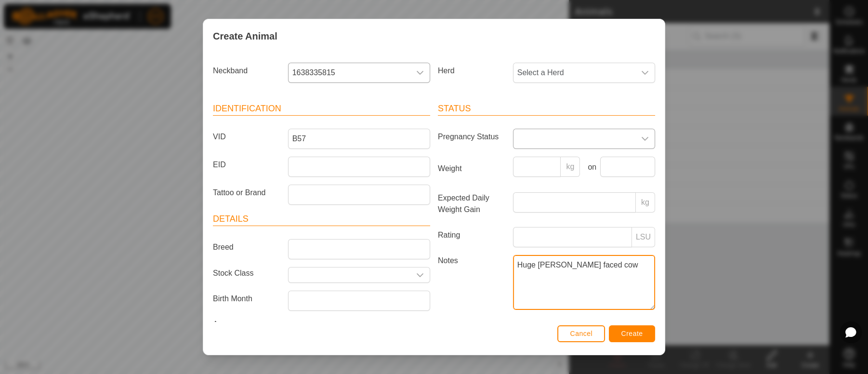
type textarea "Huge [PERSON_NAME] faced cow"
click at [641, 137] on icon "dropdown trigger" at bounding box center [645, 139] width 8 height 8
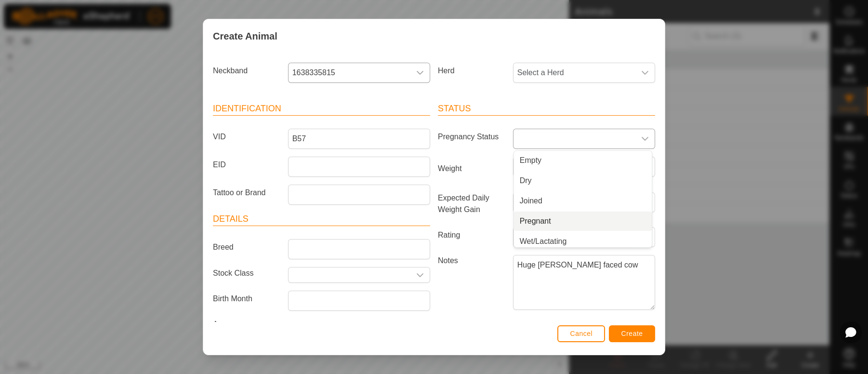
click at [520, 222] on li "Pregnant" at bounding box center [583, 220] width 138 height 19
click at [642, 74] on icon "dropdown trigger" at bounding box center [645, 73] width 7 height 4
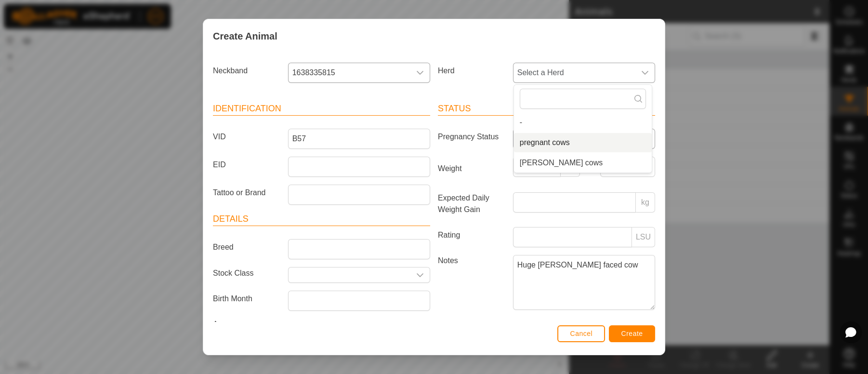
click at [542, 144] on li "pregnant cows" at bounding box center [583, 142] width 138 height 19
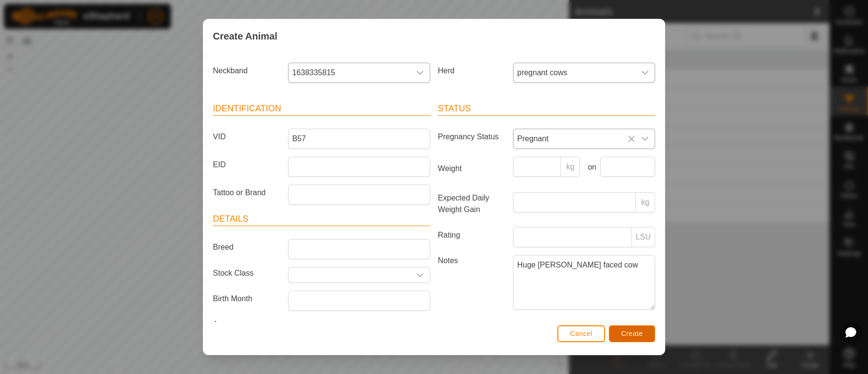
click at [626, 333] on span "Create" at bounding box center [632, 334] width 22 height 8
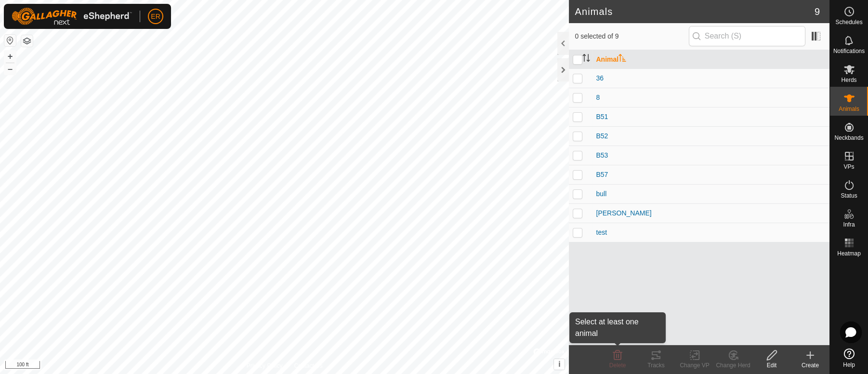
click at [621, 367] on span "Delete" at bounding box center [617, 365] width 17 height 7
click at [811, 354] on icon at bounding box center [811, 355] width 12 height 12
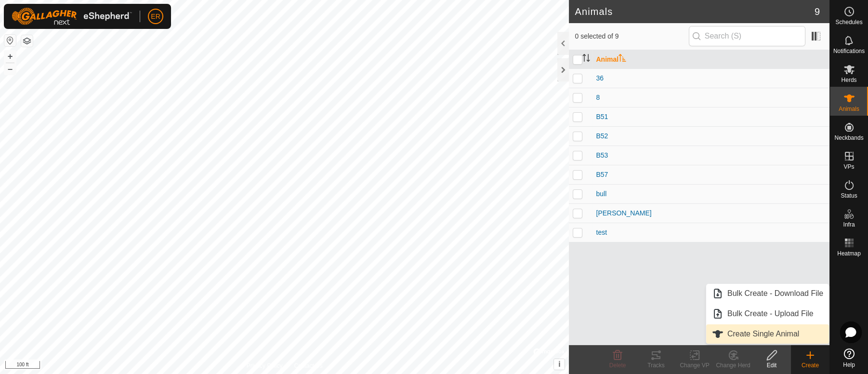
click at [766, 334] on link "Create Single Animal" at bounding box center [767, 333] width 123 height 19
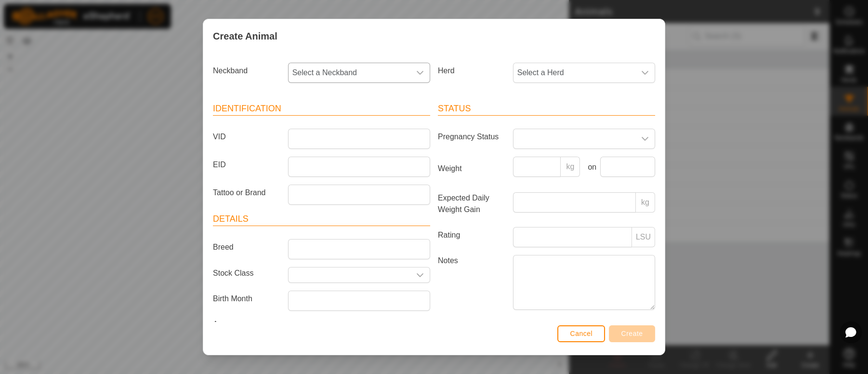
click at [416, 75] on icon "dropdown trigger" at bounding box center [420, 73] width 8 height 8
type input "424"
click at [589, 337] on button "Cancel" at bounding box center [581, 333] width 48 height 17
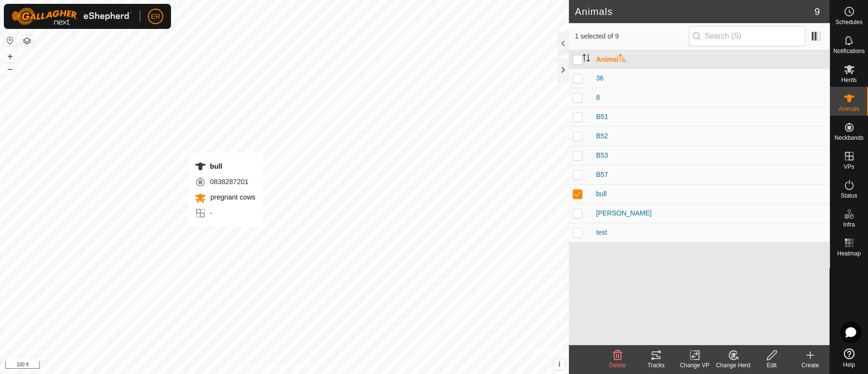
checkbox input "false"
click at [810, 355] on icon at bounding box center [810, 355] width 7 height 0
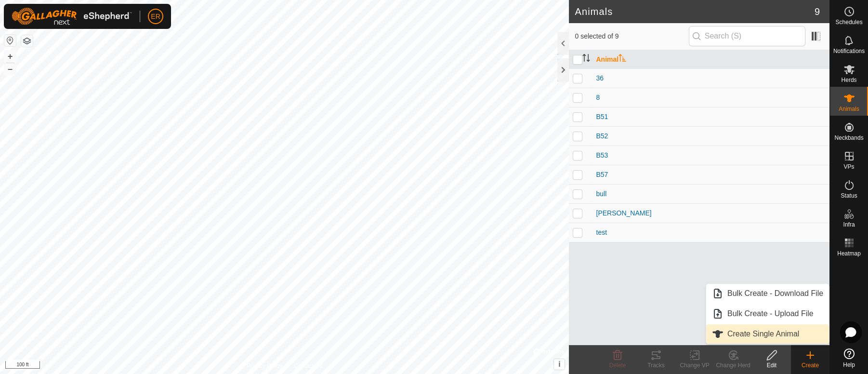
click at [745, 335] on link "Create Single Animal" at bounding box center [767, 333] width 123 height 19
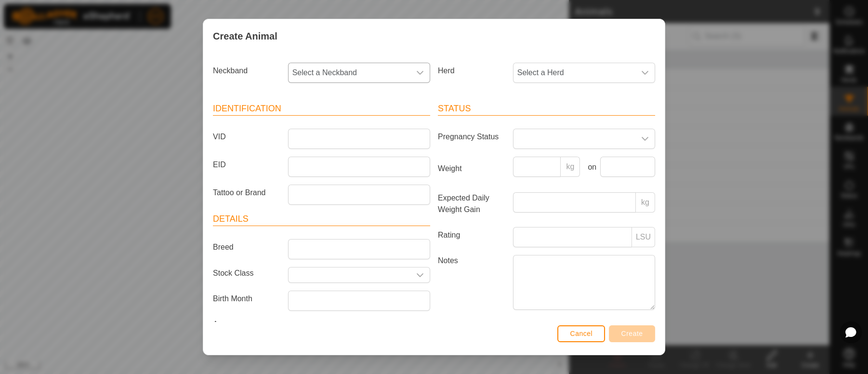
click at [416, 69] on icon "dropdown trigger" at bounding box center [420, 73] width 8 height 8
type input "4240"
click at [581, 334] on span "Cancel" at bounding box center [581, 334] width 23 height 8
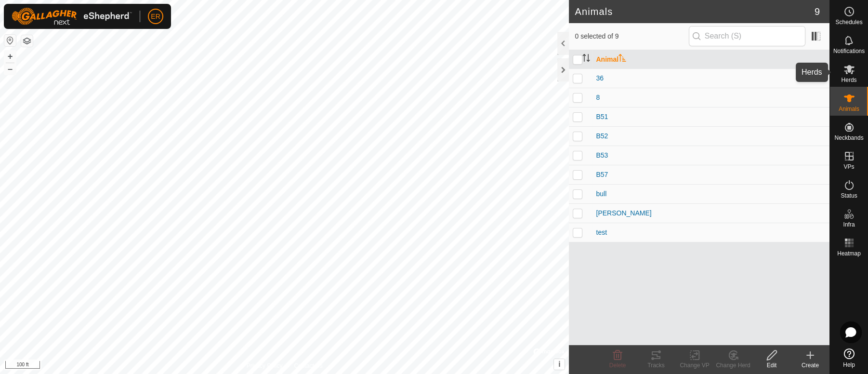
click at [848, 70] on icon at bounding box center [849, 69] width 11 height 9
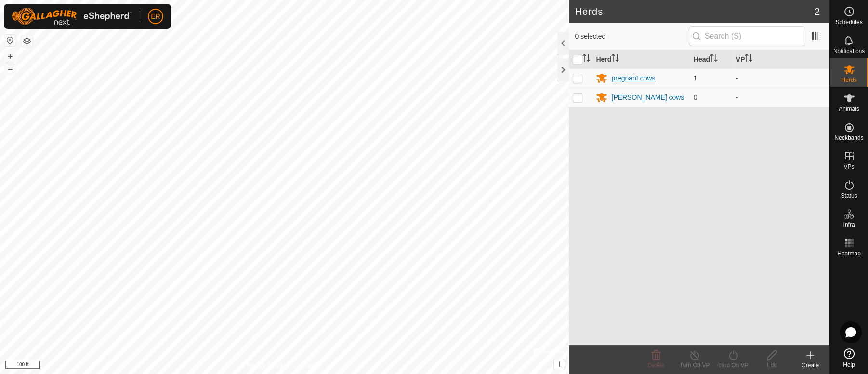
click at [644, 79] on div "pregnant cows" at bounding box center [633, 78] width 44 height 10
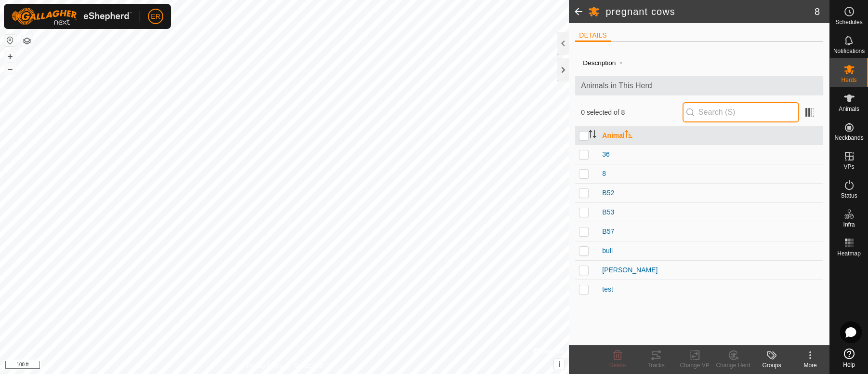
click at [723, 109] on input "text" at bounding box center [741, 112] width 117 height 20
click at [772, 357] on icon at bounding box center [771, 355] width 8 height 8
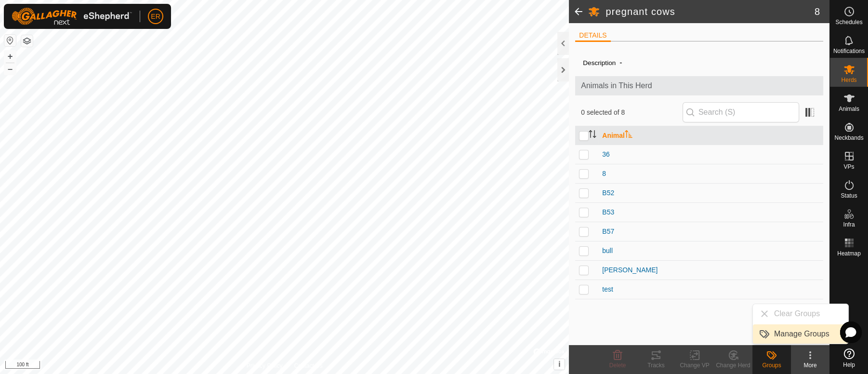
click at [783, 336] on link "Manage Groups" at bounding box center [800, 333] width 95 height 19
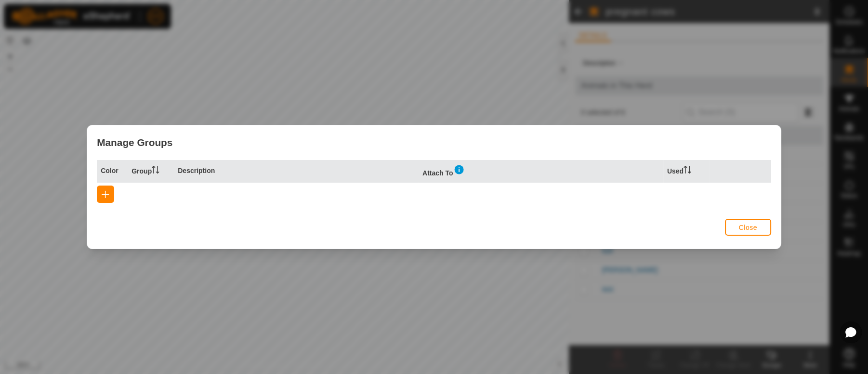
click at [753, 226] on span "Close" at bounding box center [748, 228] width 18 height 8
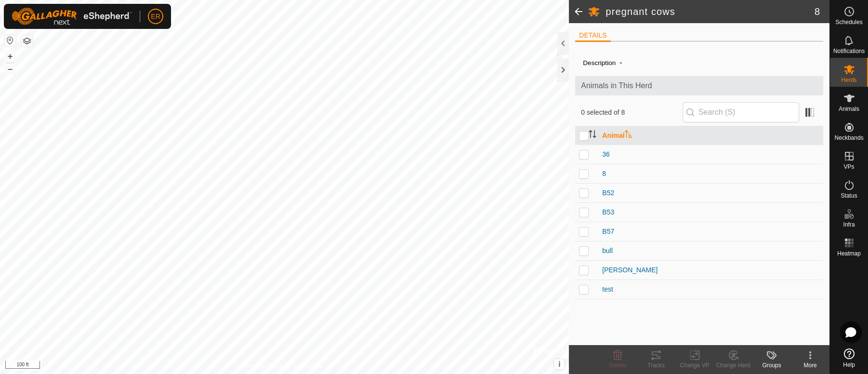
click at [810, 357] on icon at bounding box center [811, 355] width 12 height 12
click at [711, 115] on input "text" at bounding box center [741, 112] width 117 height 20
click at [606, 64] on label "Description" at bounding box center [599, 62] width 33 height 7
click at [575, 10] on span at bounding box center [578, 11] width 19 height 23
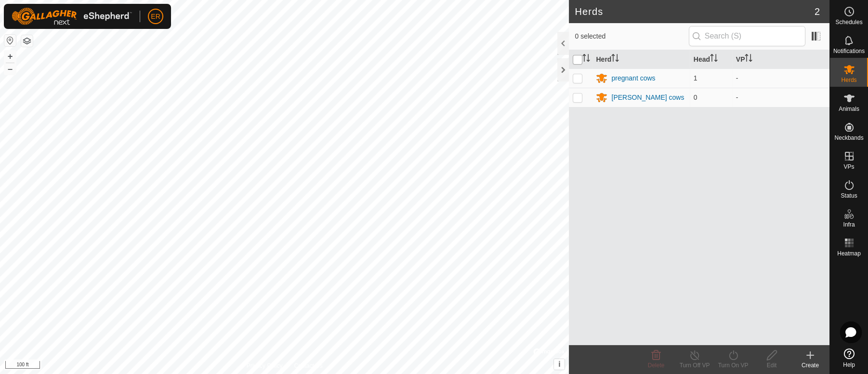
click at [576, 59] on input "checkbox" at bounding box center [578, 60] width 10 height 10
checkbox input "true"
click at [576, 59] on input "checkbox" at bounding box center [578, 60] width 10 height 10
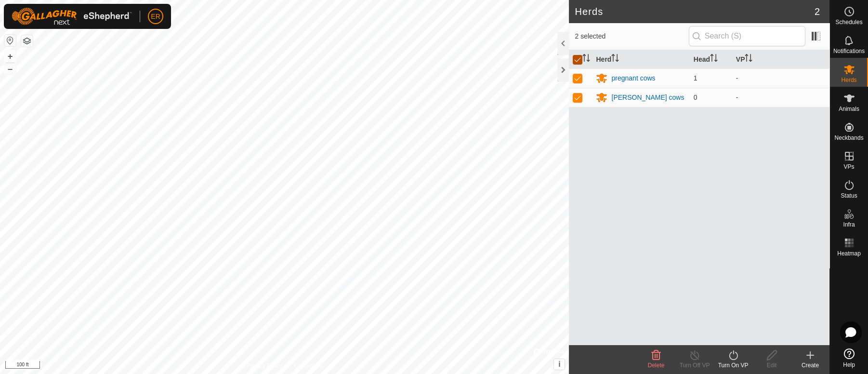
checkbox input "false"
click at [843, 102] on es-animals-svg-icon at bounding box center [849, 98] width 17 height 15
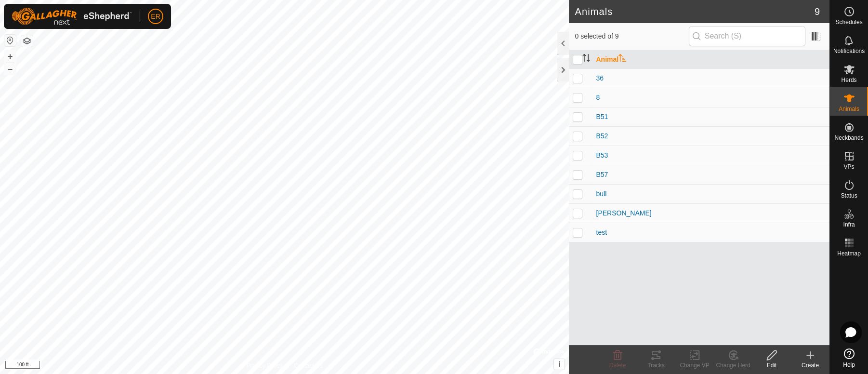
click at [812, 357] on icon at bounding box center [811, 355] width 12 height 12
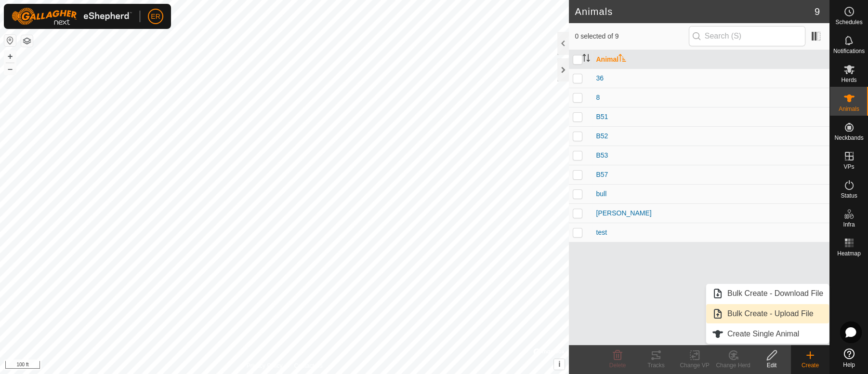
click at [661, 328] on div "Animal 36 8 B51 B52 B53 B57 [PERSON_NAME] test" at bounding box center [699, 197] width 261 height 295
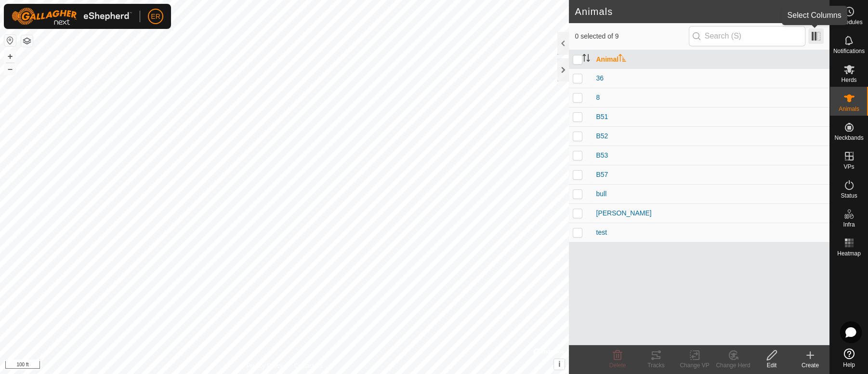
click at [821, 36] on span at bounding box center [815, 35] width 15 height 15
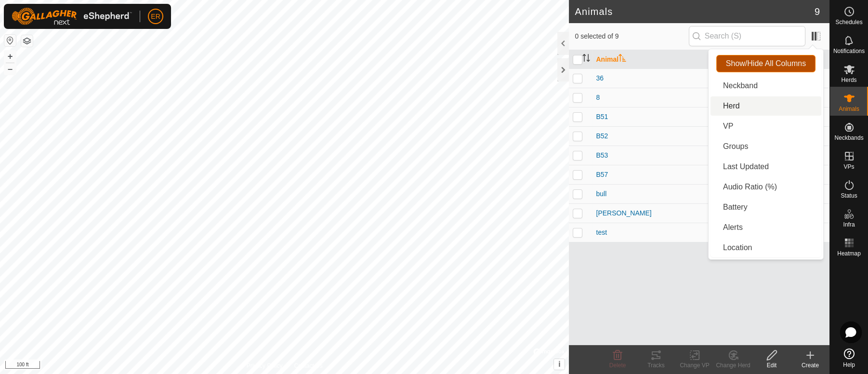
click at [790, 59] on span "Show/Hide All Columns" at bounding box center [766, 63] width 80 height 9
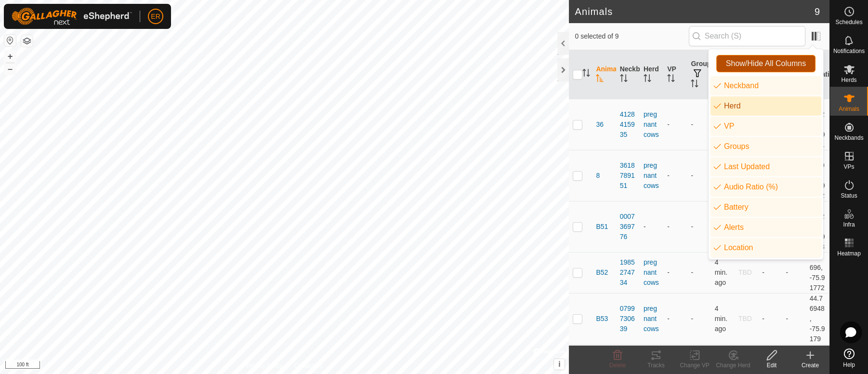
click at [790, 59] on span "Show/Hide All Columns" at bounding box center [766, 63] width 80 height 9
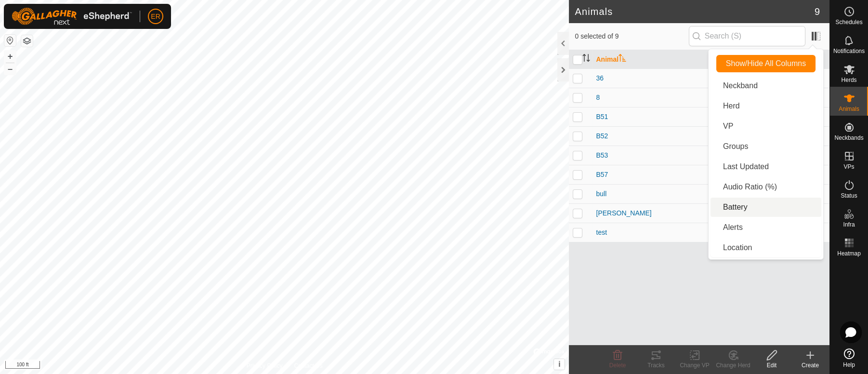
click at [727, 205] on li "Battery" at bounding box center [766, 207] width 111 height 19
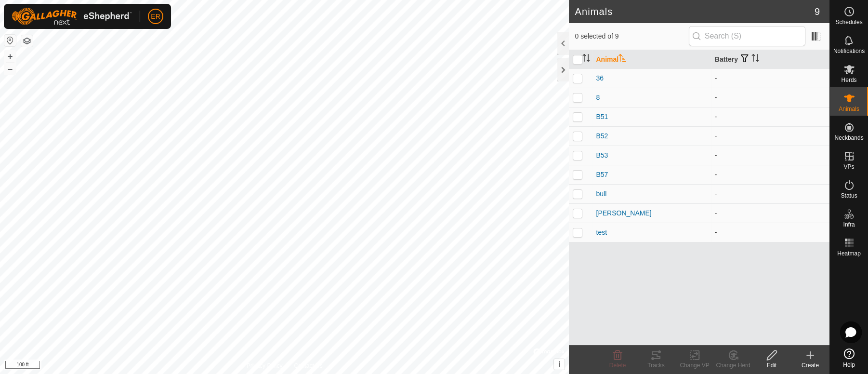
click at [759, 230] on td "-" at bounding box center [770, 232] width 119 height 19
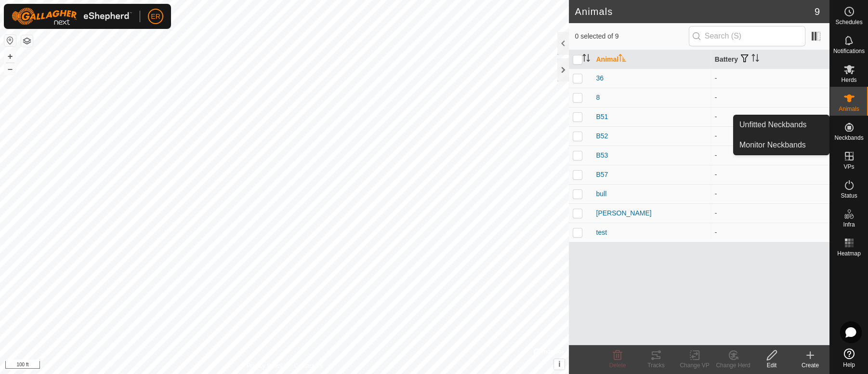
click at [848, 125] on icon at bounding box center [850, 127] width 12 height 12
click at [795, 145] on link "Monitor Neckbands" at bounding box center [781, 144] width 95 height 19
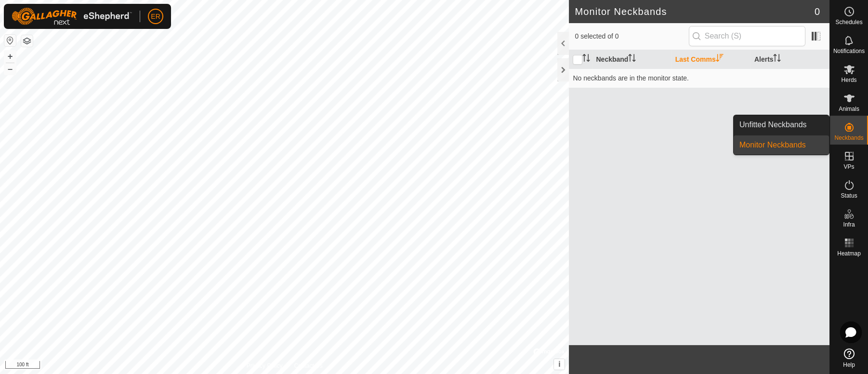
click at [795, 145] on link "Monitor Neckbands" at bounding box center [781, 144] width 95 height 19
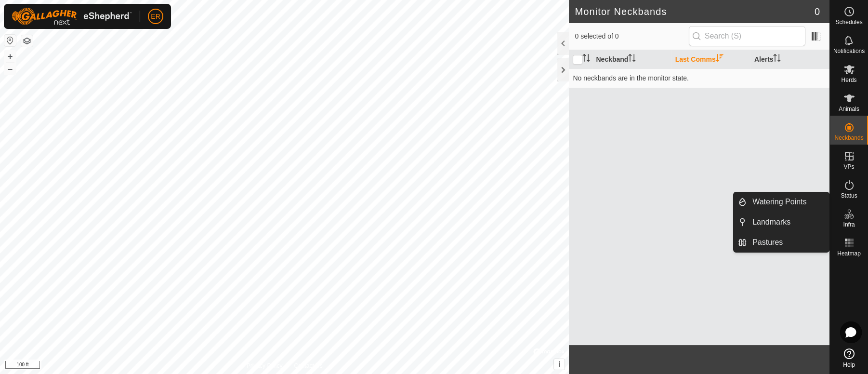
click at [835, 212] on div "Infra" at bounding box center [849, 216] width 38 height 29
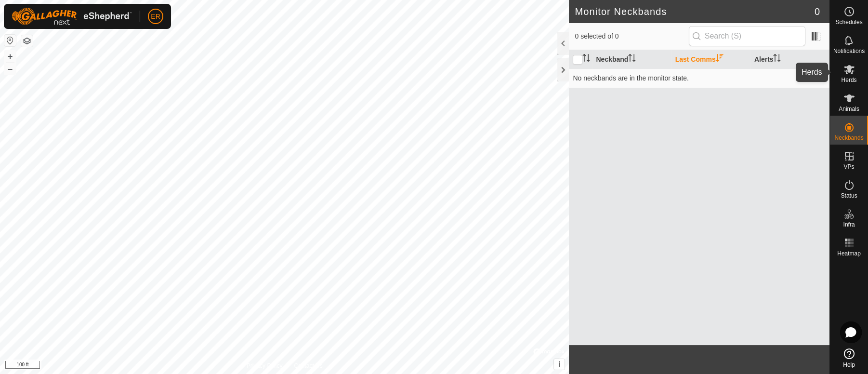
click at [848, 68] on icon at bounding box center [849, 69] width 11 height 9
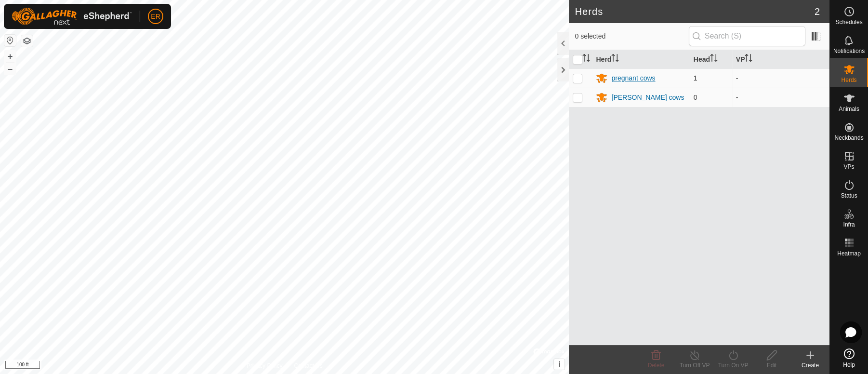
click at [634, 79] on div "pregnant cows" at bounding box center [633, 78] width 44 height 10
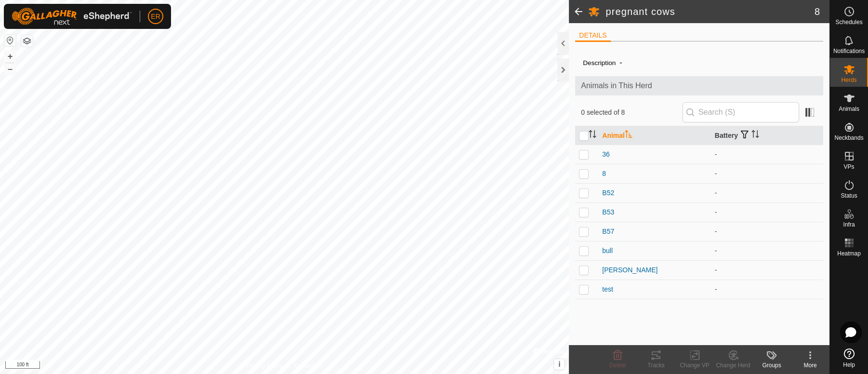
click at [669, 81] on span "Animals in This Herd" at bounding box center [699, 86] width 237 height 12
click at [577, 8] on span at bounding box center [578, 11] width 19 height 23
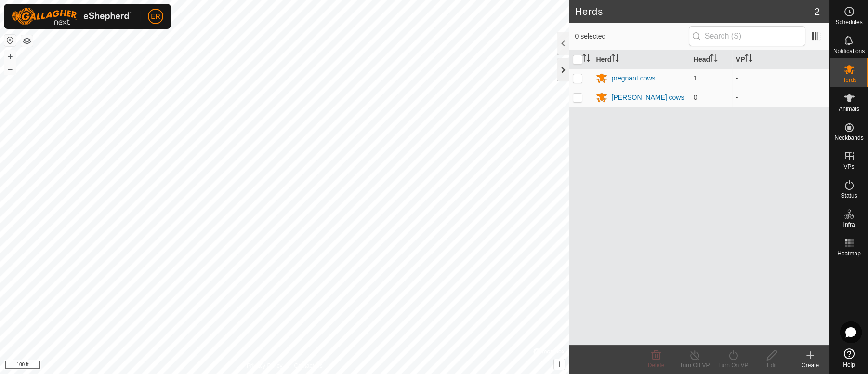
click at [561, 70] on div at bounding box center [563, 69] width 12 height 23
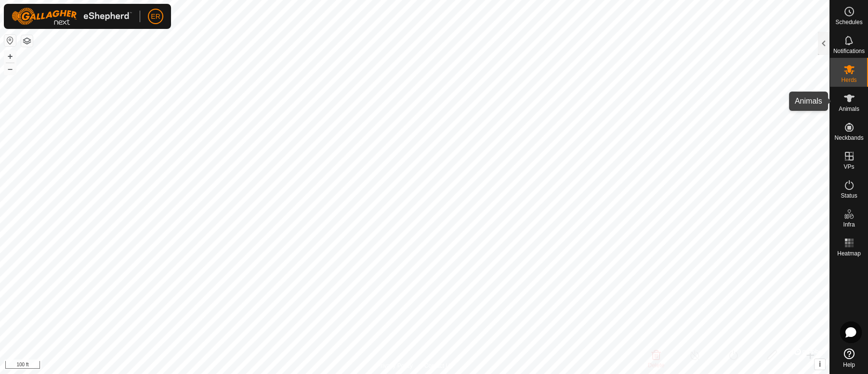
click at [846, 103] on icon at bounding box center [850, 98] width 12 height 12
click at [847, 68] on icon at bounding box center [849, 69] width 11 height 9
click at [825, 42] on div at bounding box center [824, 43] width 12 height 23
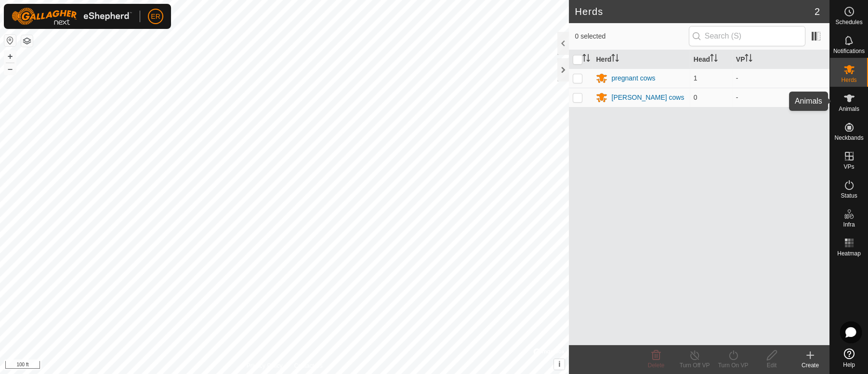
click at [849, 100] on icon at bounding box center [849, 98] width 11 height 8
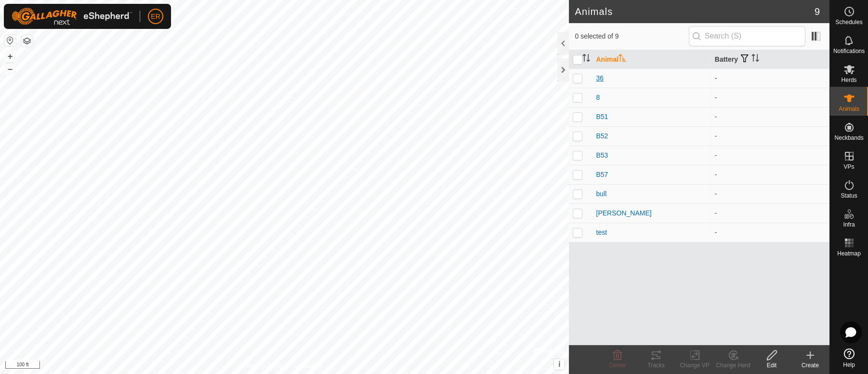
click at [600, 79] on span "36" at bounding box center [600, 78] width 8 height 10
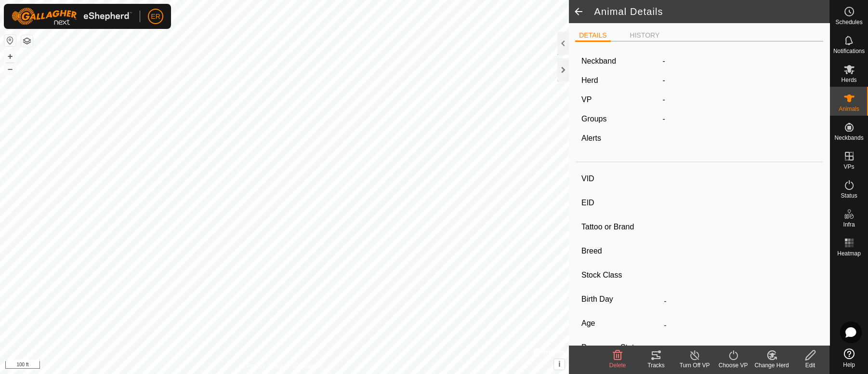
click at [600, 79] on div "Herd" at bounding box center [618, 81] width 81 height 12
type input "36"
type input "-"
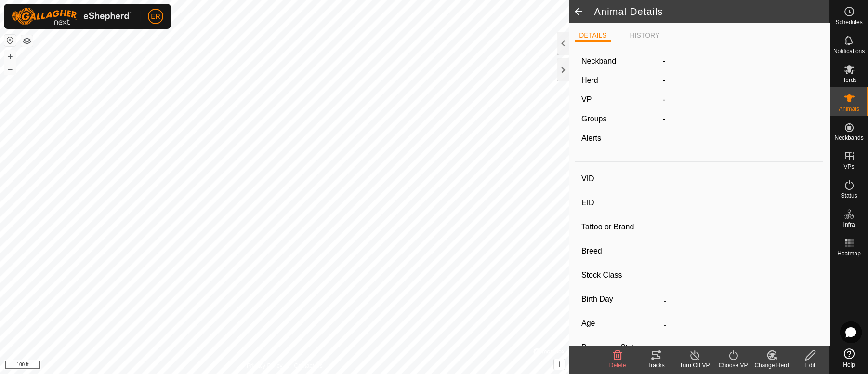
type input "-"
type input "Pregnant"
type input "0 kg"
type input "-"
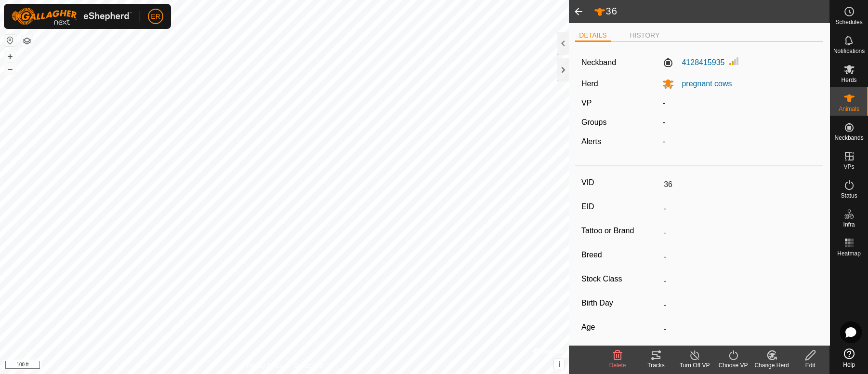
click at [578, 10] on span at bounding box center [578, 11] width 19 height 23
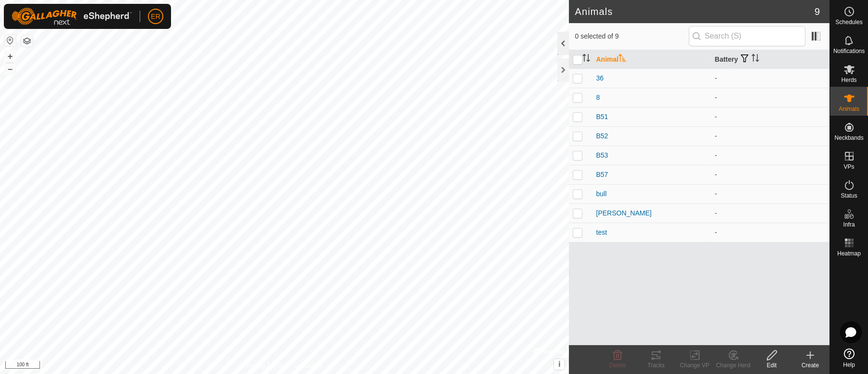
click at [564, 44] on div at bounding box center [563, 43] width 12 height 23
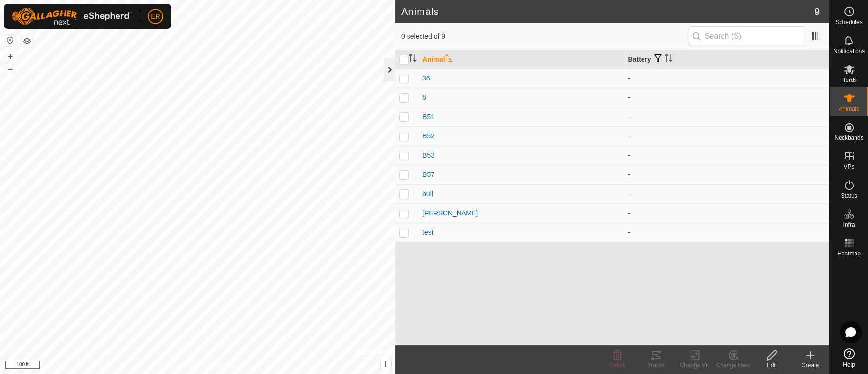
click at [386, 69] on div at bounding box center [390, 69] width 12 height 23
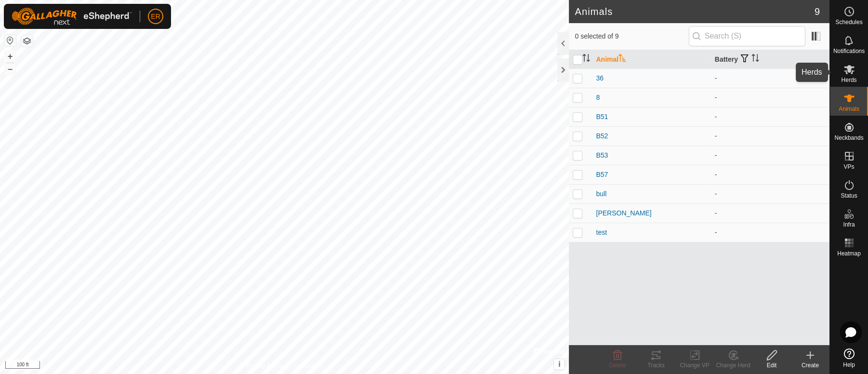
click at [846, 69] on icon at bounding box center [850, 70] width 12 height 12
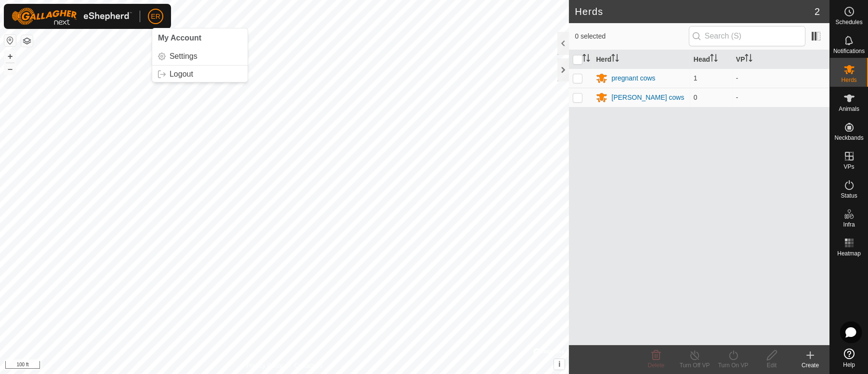
click at [155, 17] on span "ER" at bounding box center [155, 17] width 9 height 10
click at [188, 75] on link "Logout" at bounding box center [199, 73] width 95 height 15
